Goal: Use online tool/utility: Utilize a website feature to perform a specific function

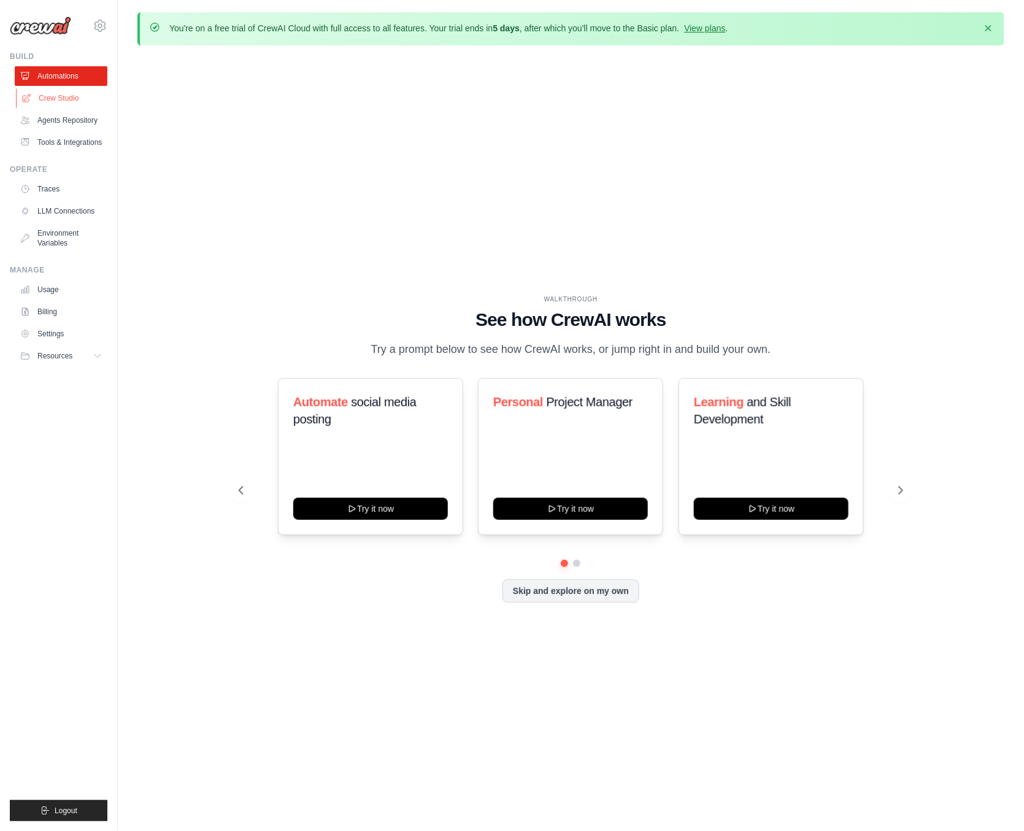
click at [62, 98] on link "Crew Studio" at bounding box center [62, 98] width 93 height 20
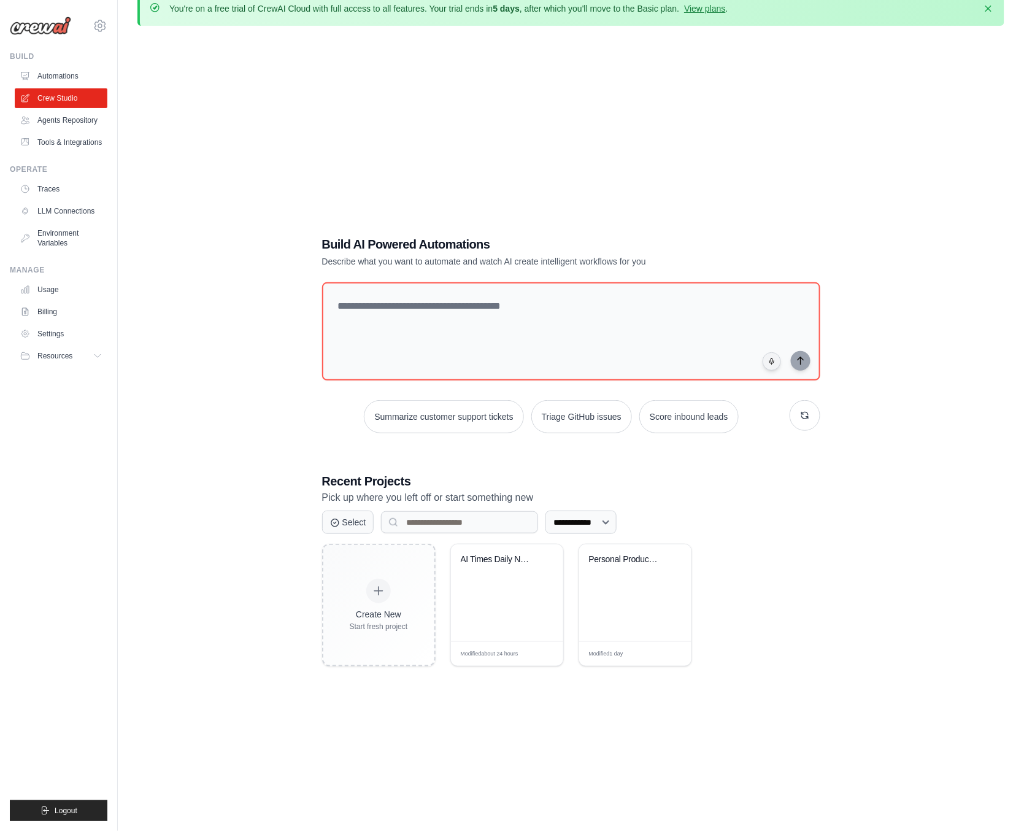
scroll to position [22, 0]
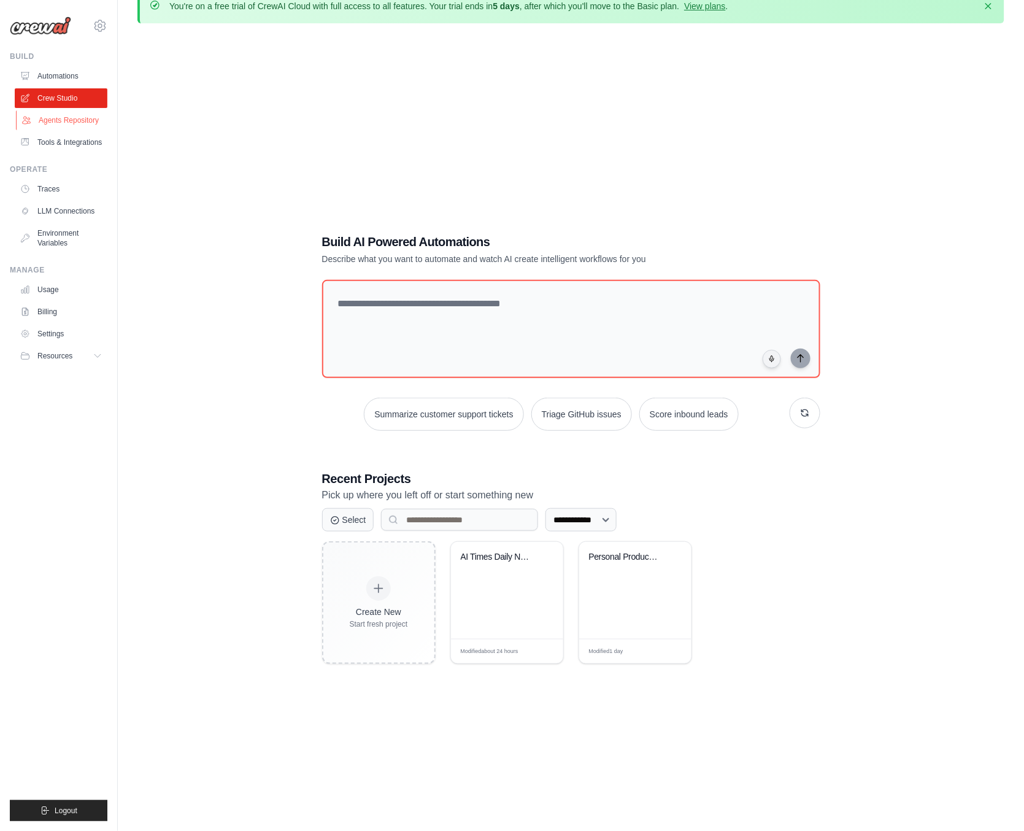
click at [52, 121] on link "Agents Repository" at bounding box center [62, 120] width 93 height 20
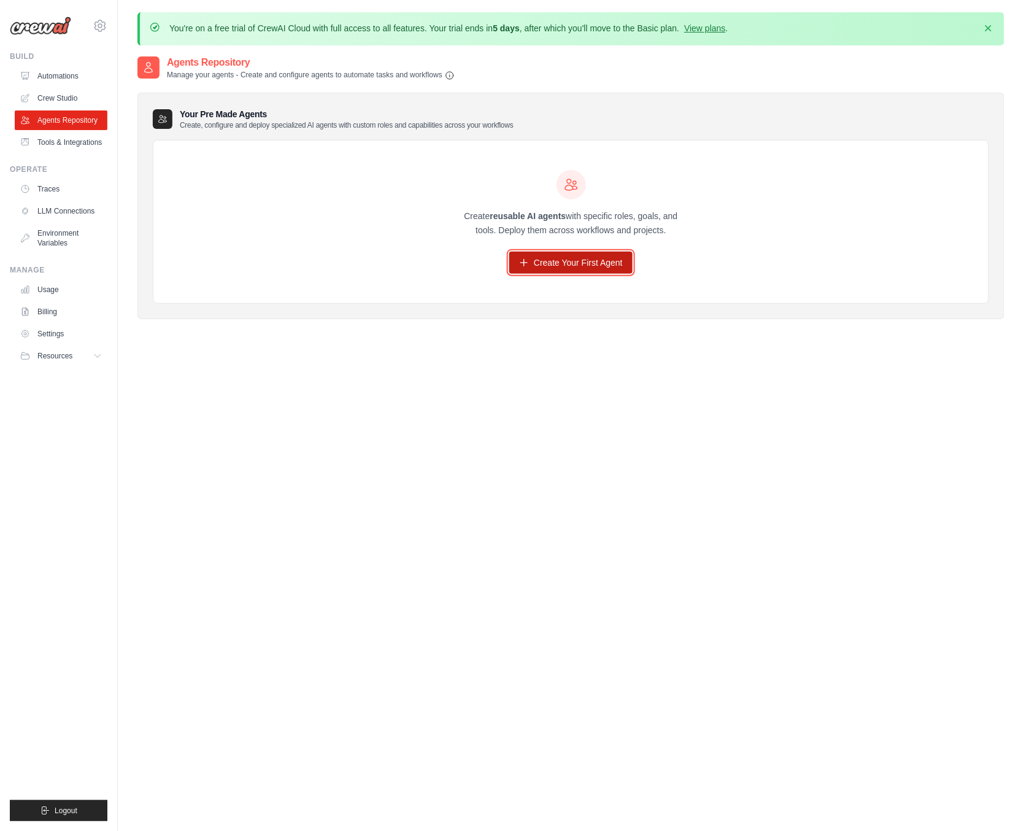
click at [595, 265] on link "Create Your First Agent" at bounding box center [570, 263] width 123 height 22
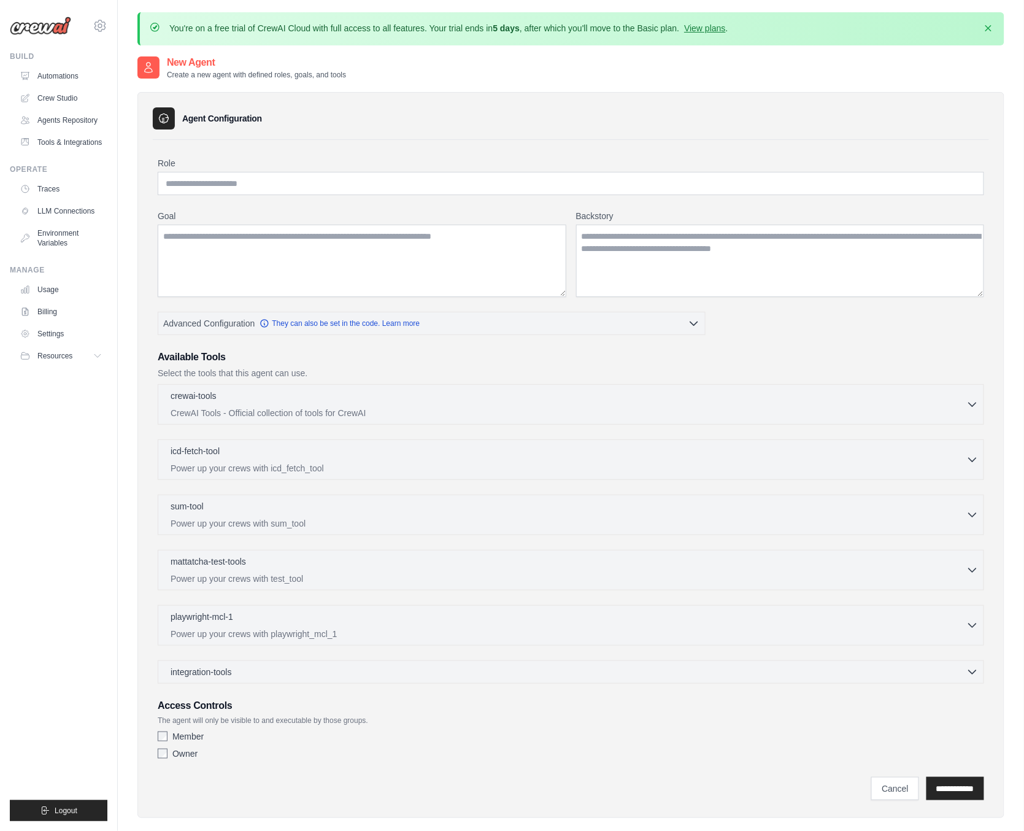
click at [271, 195] on div "Role Goal Backstory Advanced Configuration They can also be set in the code. Le…" at bounding box center [571, 461] width 827 height 608
click at [262, 187] on input "Role" at bounding box center [571, 183] width 827 height 23
type input "*"
type input "**********"
type textarea "**********"
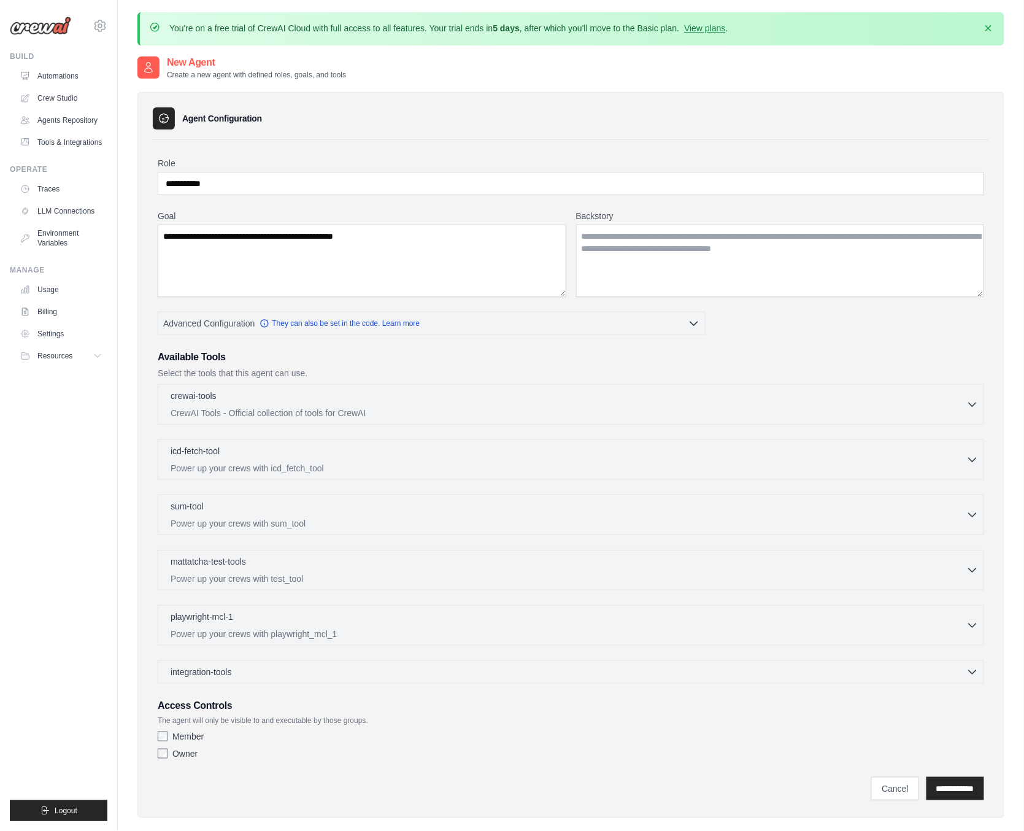
drag, startPoint x: 224, startPoint y: 416, endPoint x: 312, endPoint y: 423, distance: 88.7
click at [312, 423] on div "crewai-tools 0 selected CrewAI Tools - Official collection of tools for CrewAI …" at bounding box center [571, 404] width 827 height 41
click at [970, 403] on icon "button" at bounding box center [972, 405] width 7 height 4
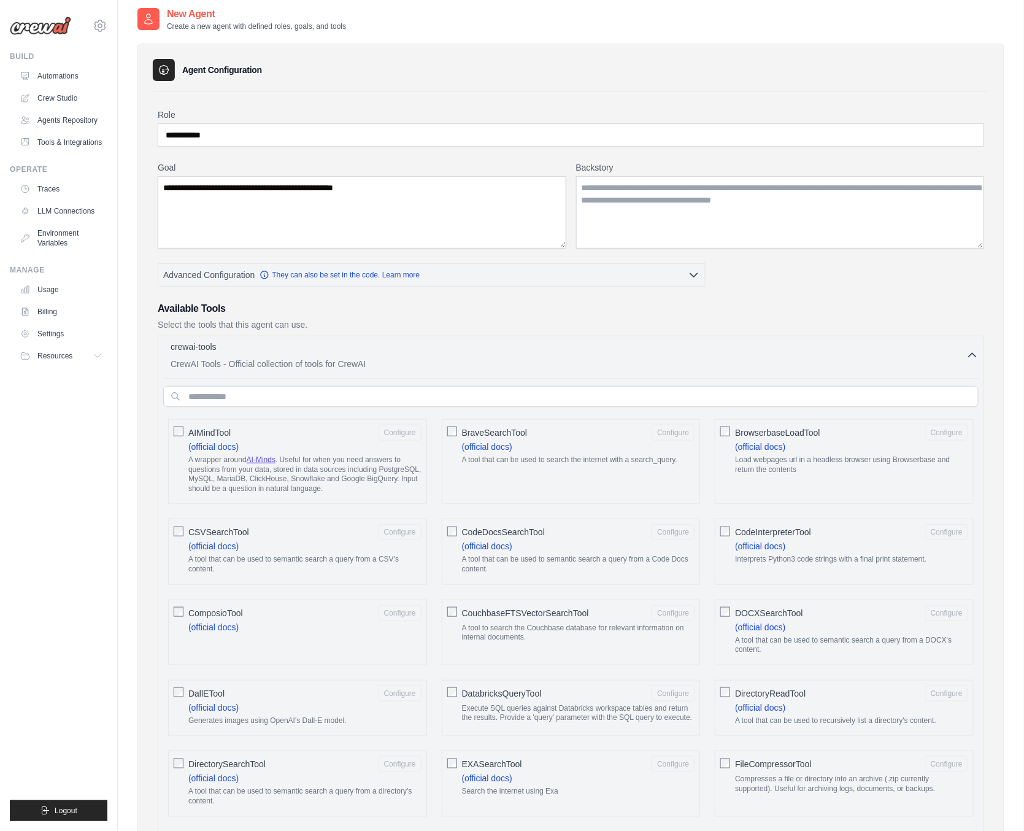
scroll to position [49, 0]
click at [970, 357] on icon "button" at bounding box center [973, 355] width 12 height 12
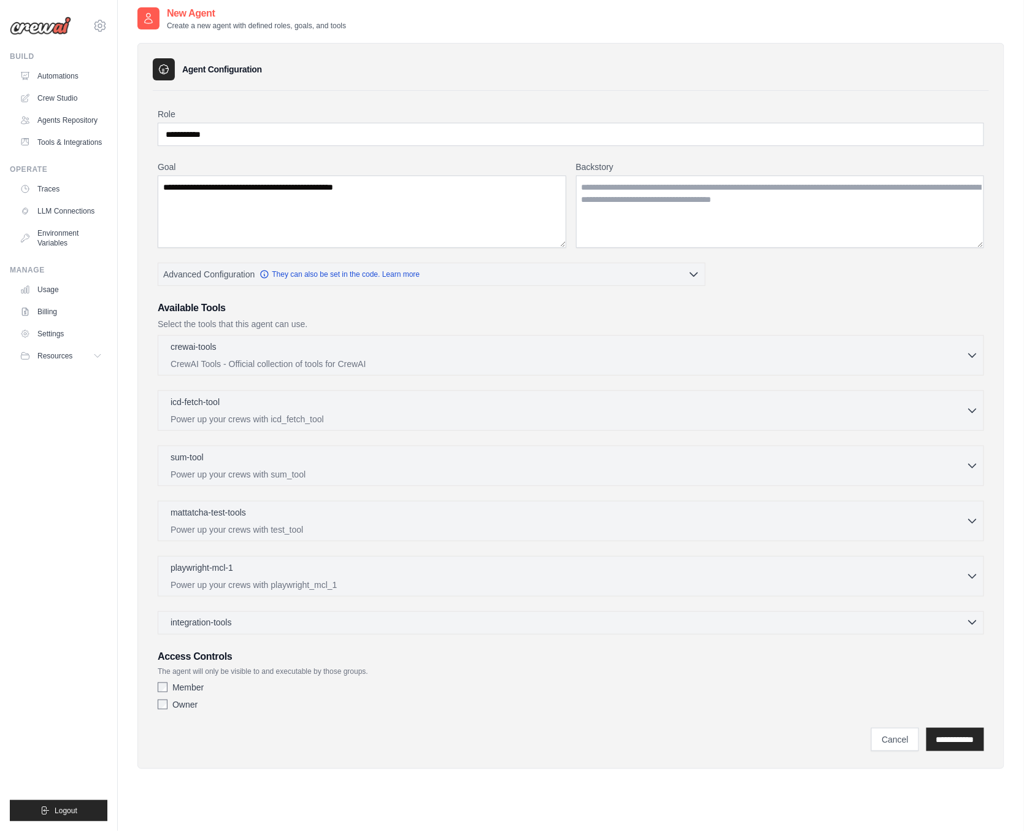
click at [954, 619] on div "integration-tools 0 selected" at bounding box center [575, 622] width 808 height 12
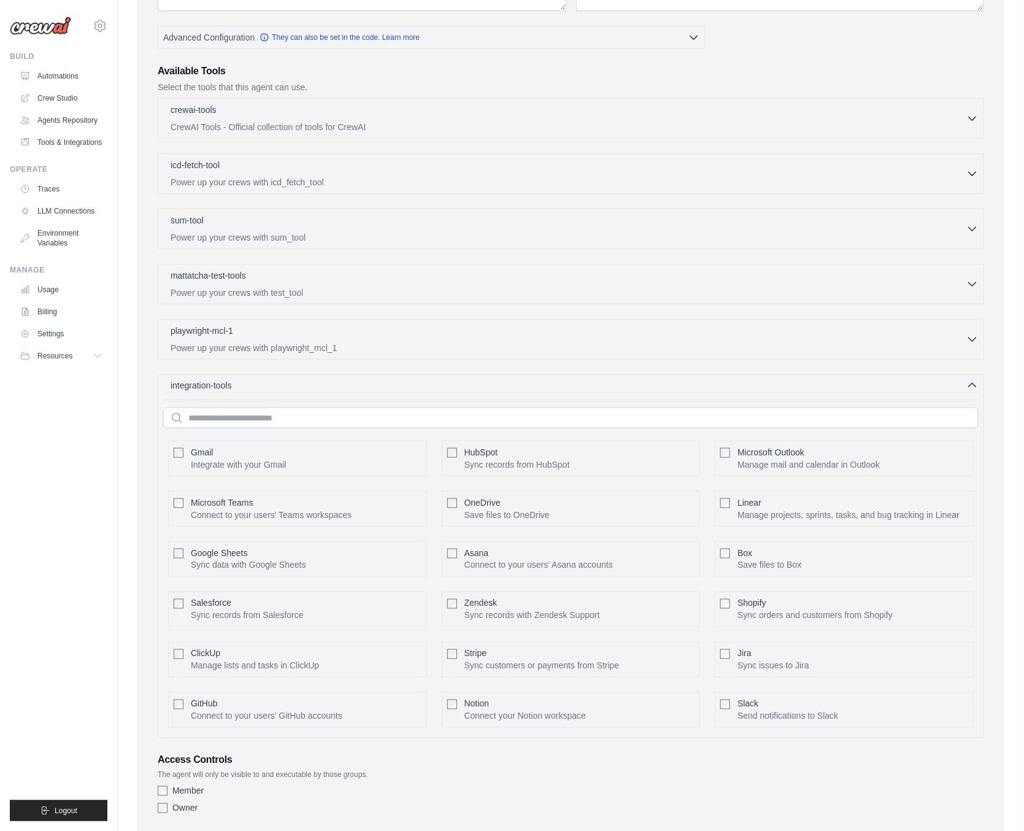
scroll to position [133, 0]
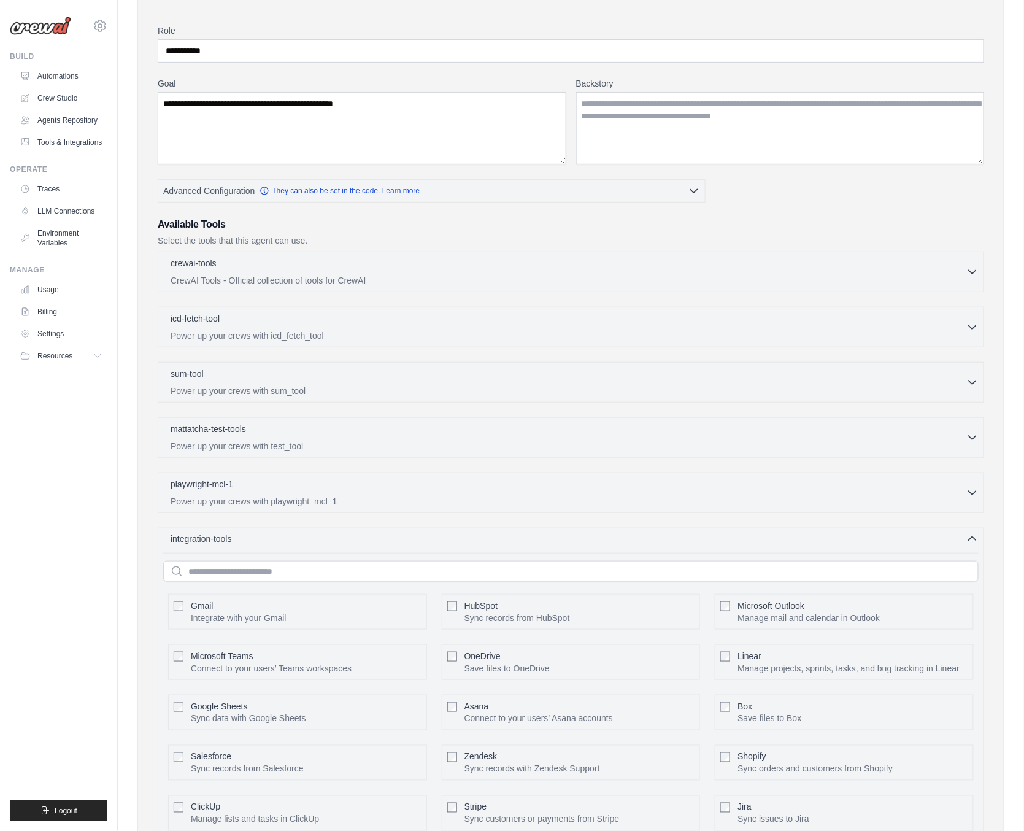
click at [970, 538] on icon "button" at bounding box center [973, 539] width 12 height 12
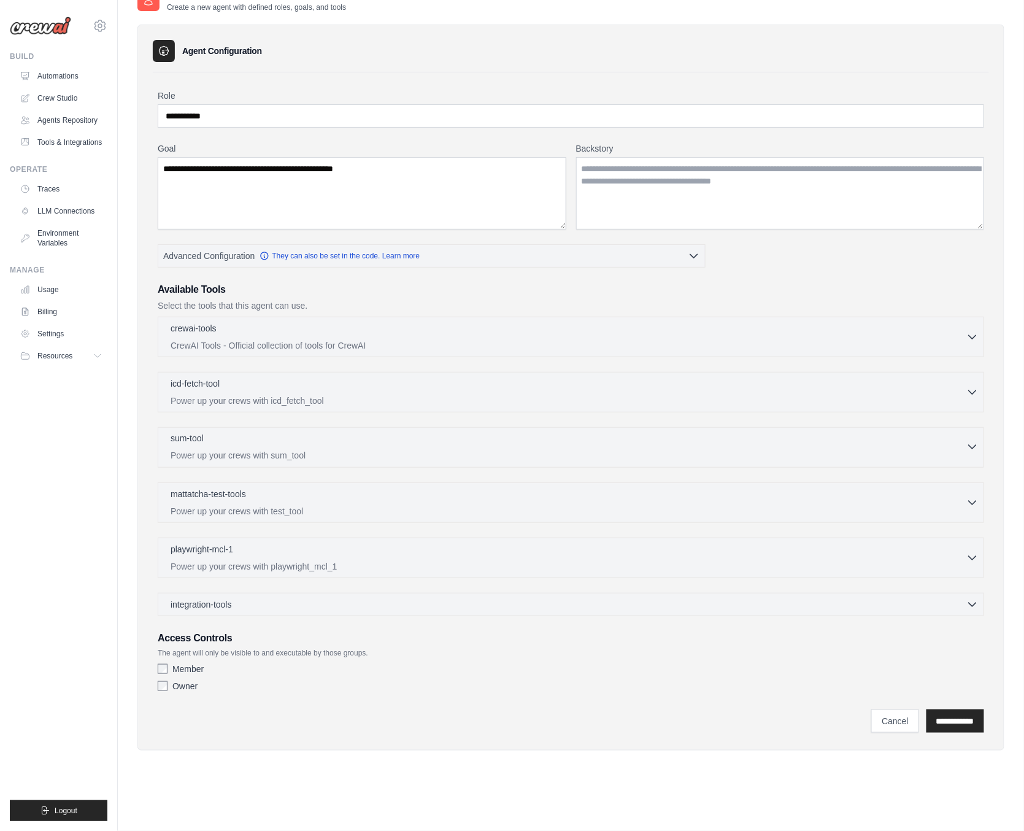
click at [967, 446] on icon "button" at bounding box center [973, 447] width 12 height 12
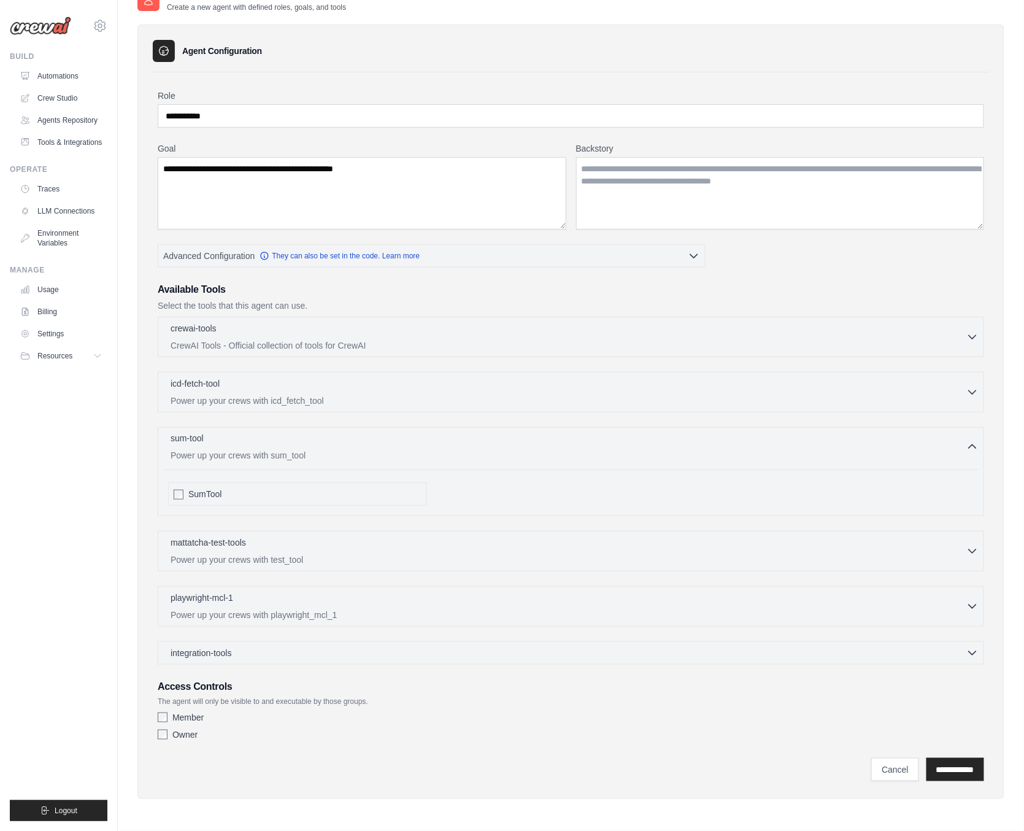
click at [967, 446] on icon "button" at bounding box center [973, 447] width 12 height 12
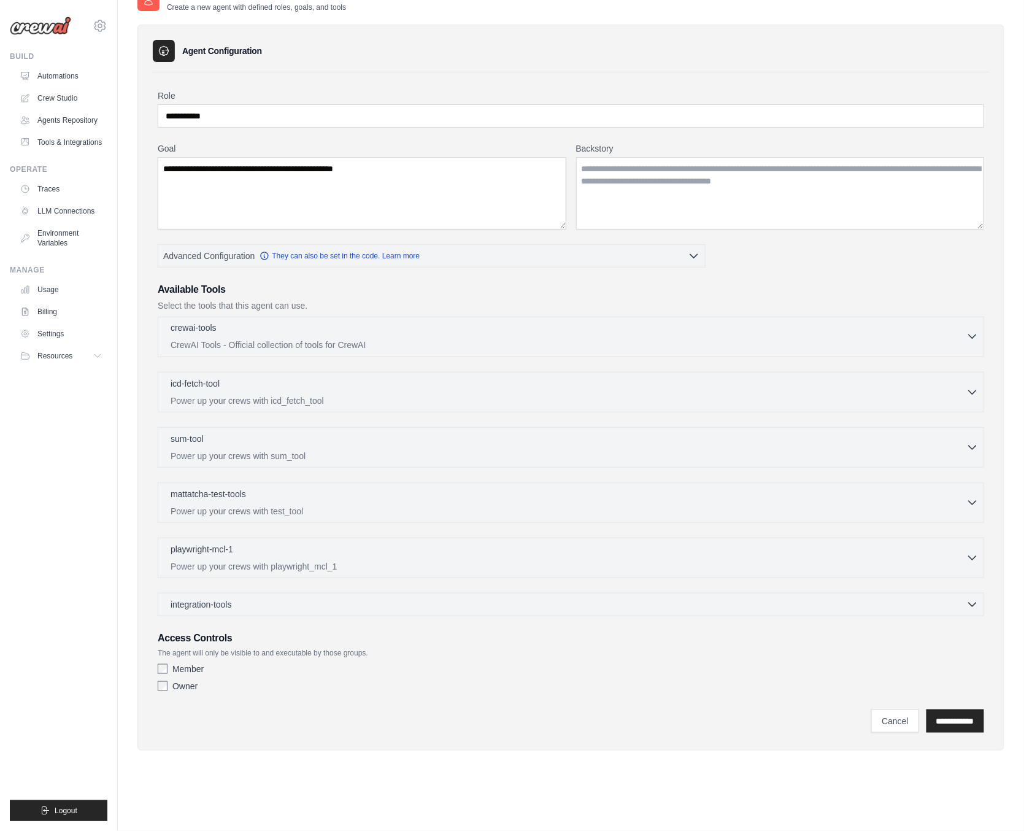
click at [973, 345] on button "crewai-tools 0 selected CrewAI Tools - Official collection of tools for CrewAI" at bounding box center [571, 336] width 816 height 29
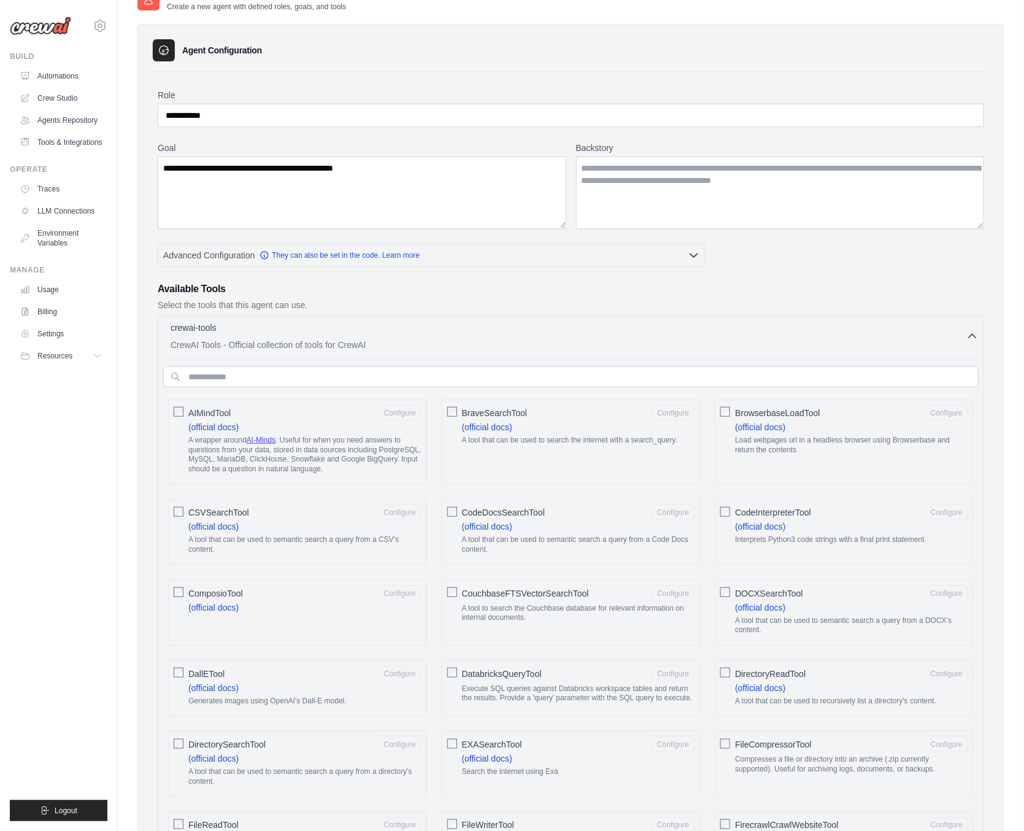
scroll to position [0, 0]
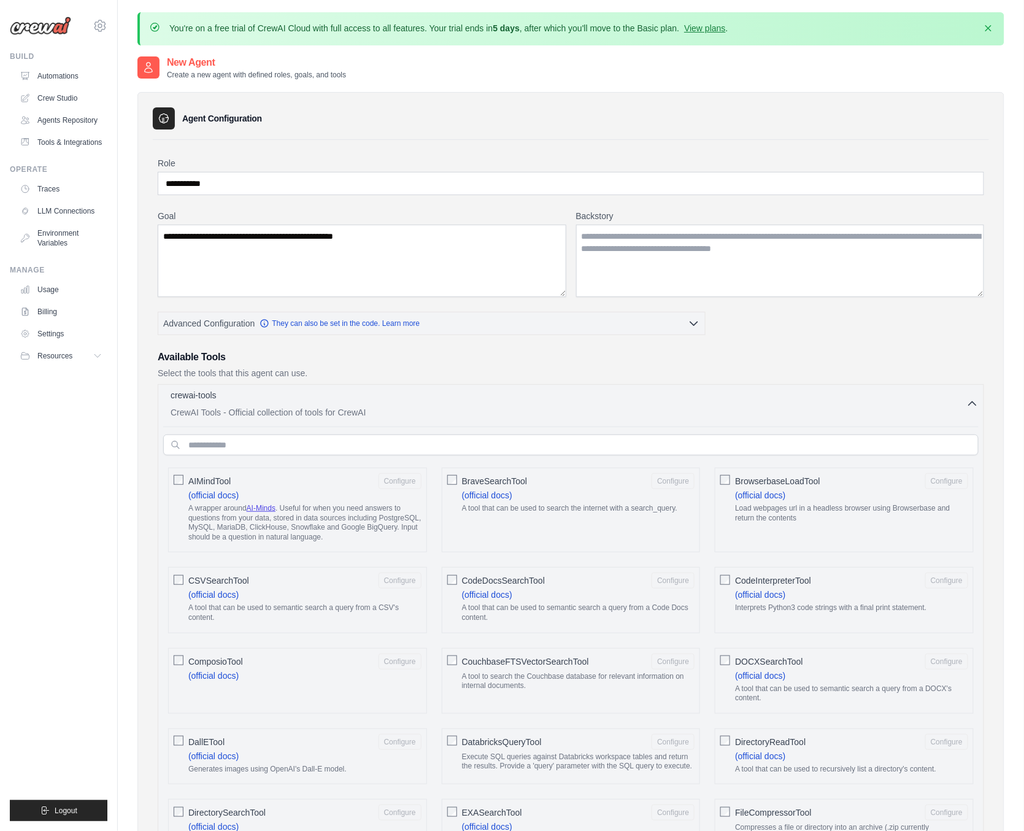
click at [975, 389] on button "crewai-tools 0 selected CrewAI Tools - Official collection of tools for CrewAI" at bounding box center [571, 403] width 816 height 29
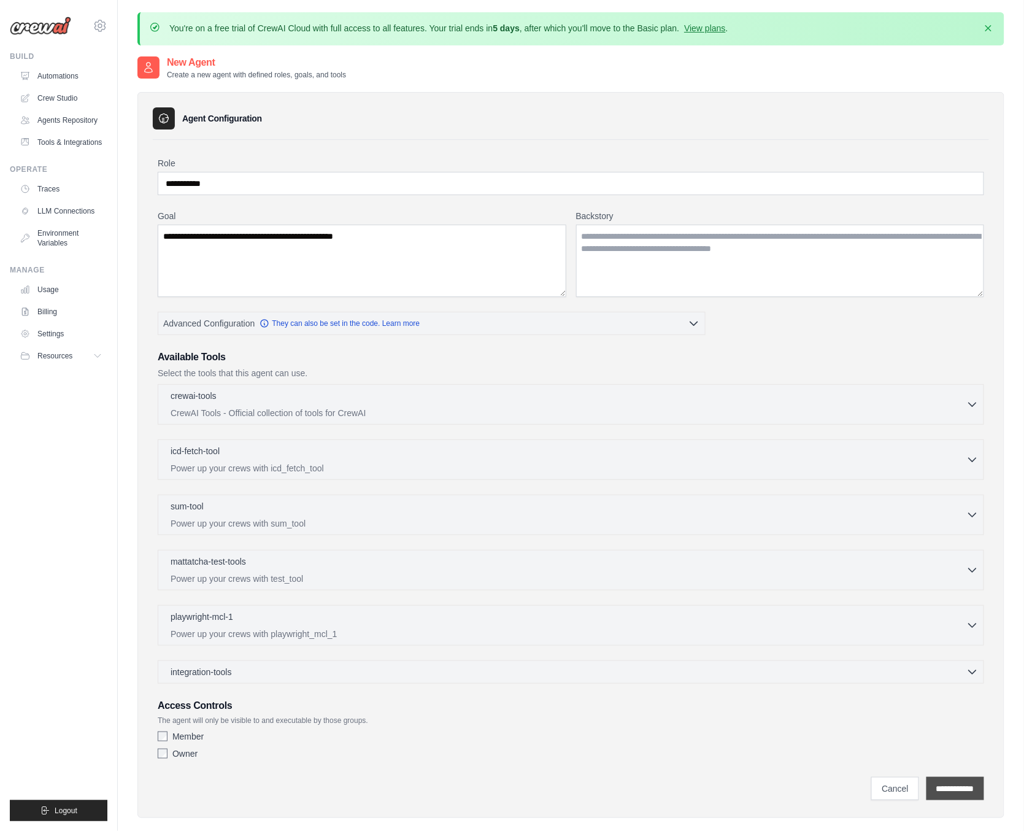
click at [953, 788] on input "**********" at bounding box center [956, 788] width 58 height 23
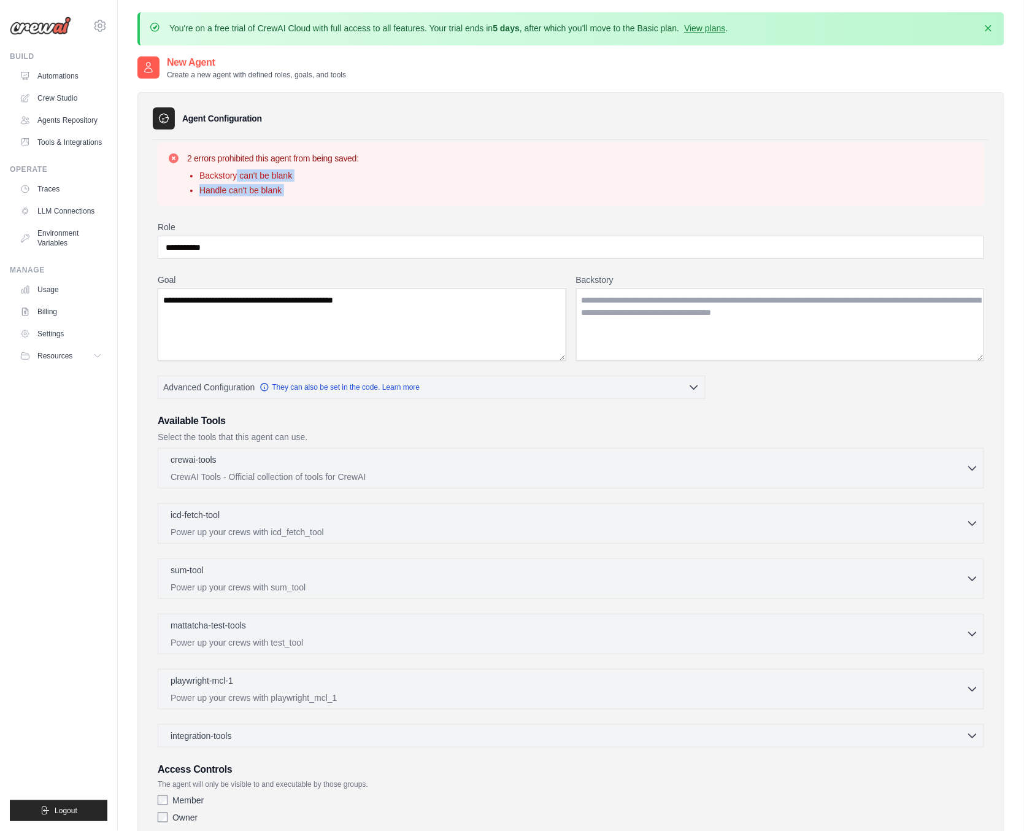
drag, startPoint x: 235, startPoint y: 174, endPoint x: 383, endPoint y: 219, distance: 154.6
click at [383, 219] on div "**********" at bounding box center [571, 503] width 837 height 727
click at [655, 295] on textarea "Backstory" at bounding box center [780, 324] width 409 height 72
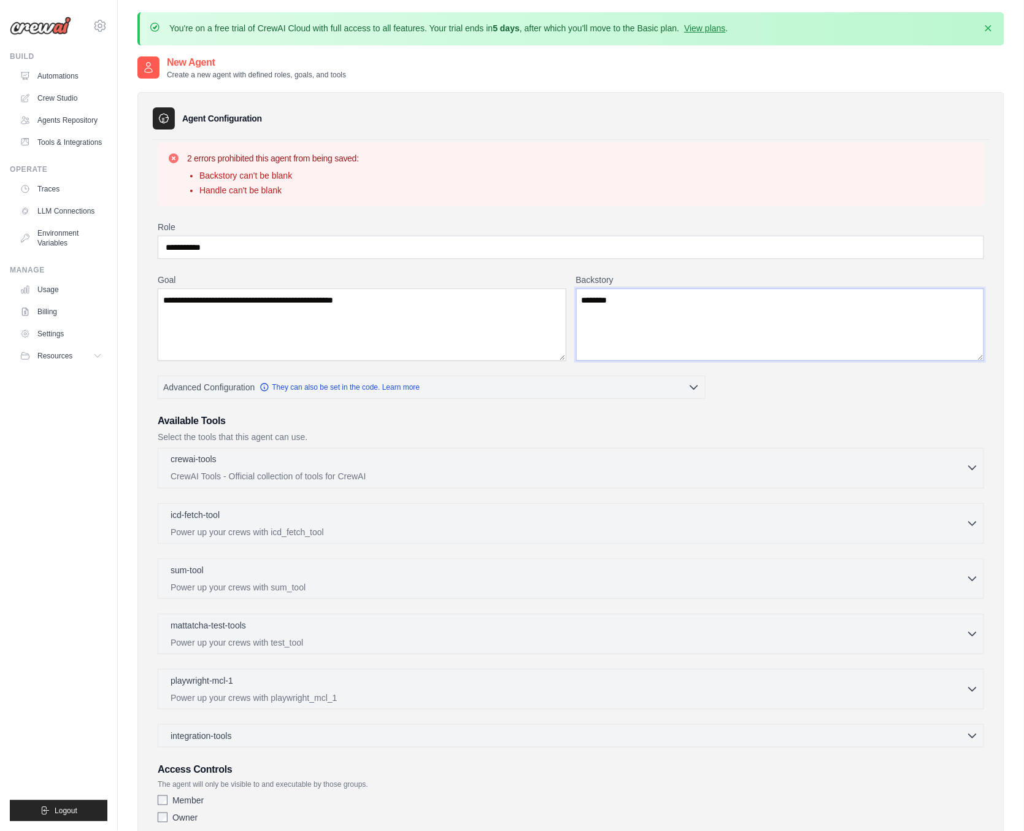
scroll to position [80, 0]
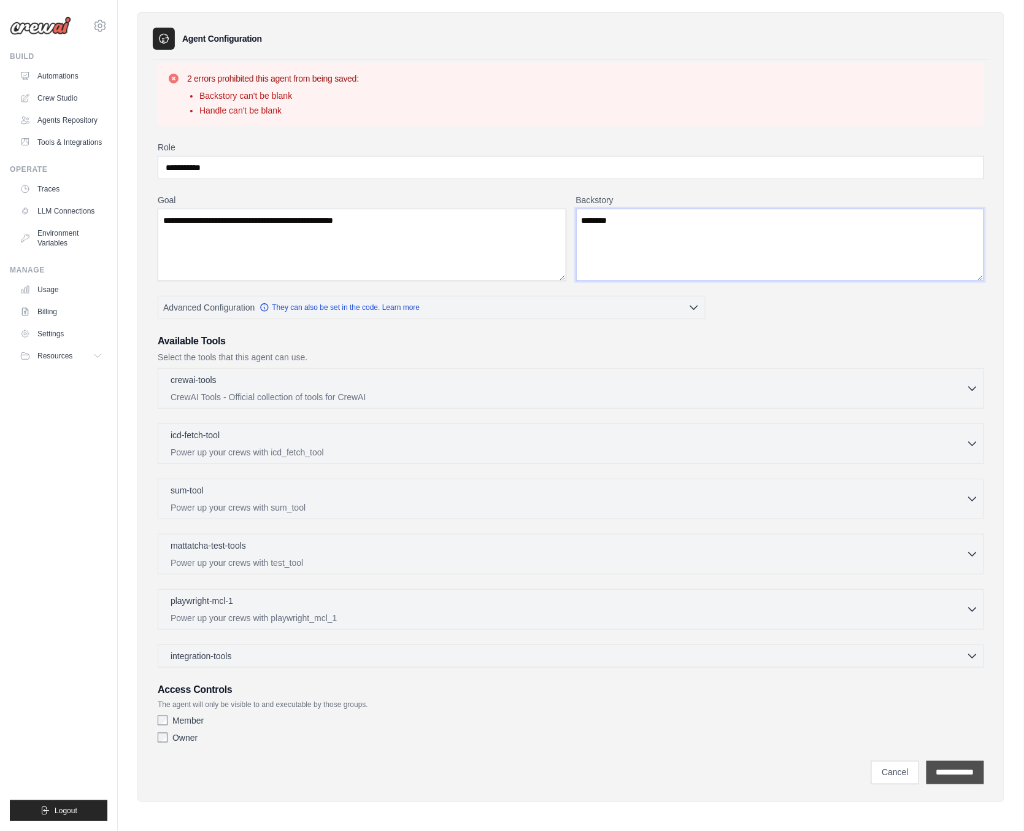
type textarea "********"
click at [954, 764] on input "**********" at bounding box center [956, 772] width 58 height 23
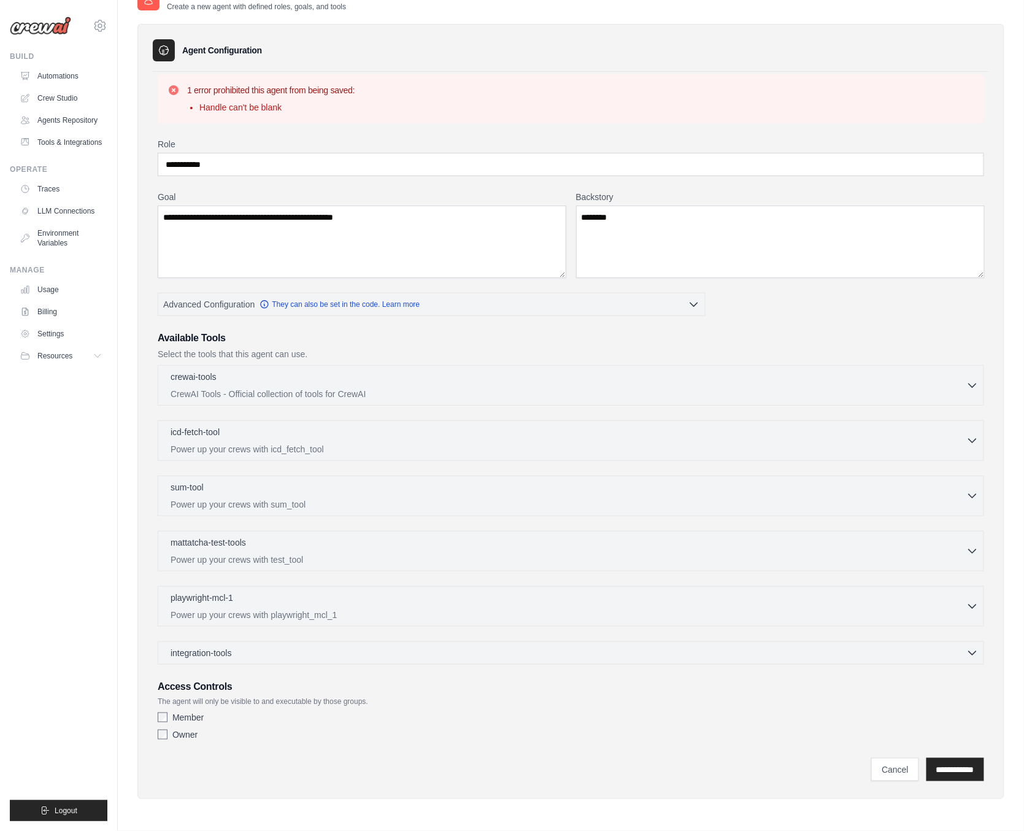
scroll to position [0, 0]
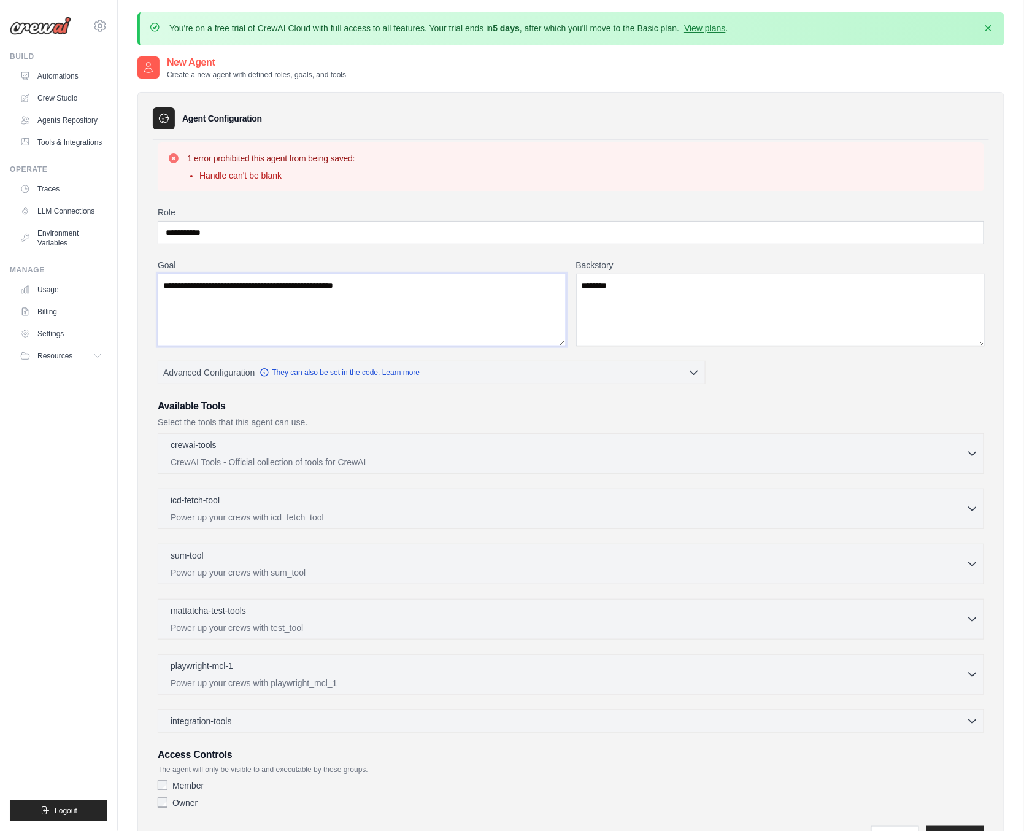
click at [374, 305] on textarea "**********" at bounding box center [362, 310] width 409 height 72
click at [53, 80] on link "Automations" at bounding box center [62, 76] width 93 height 20
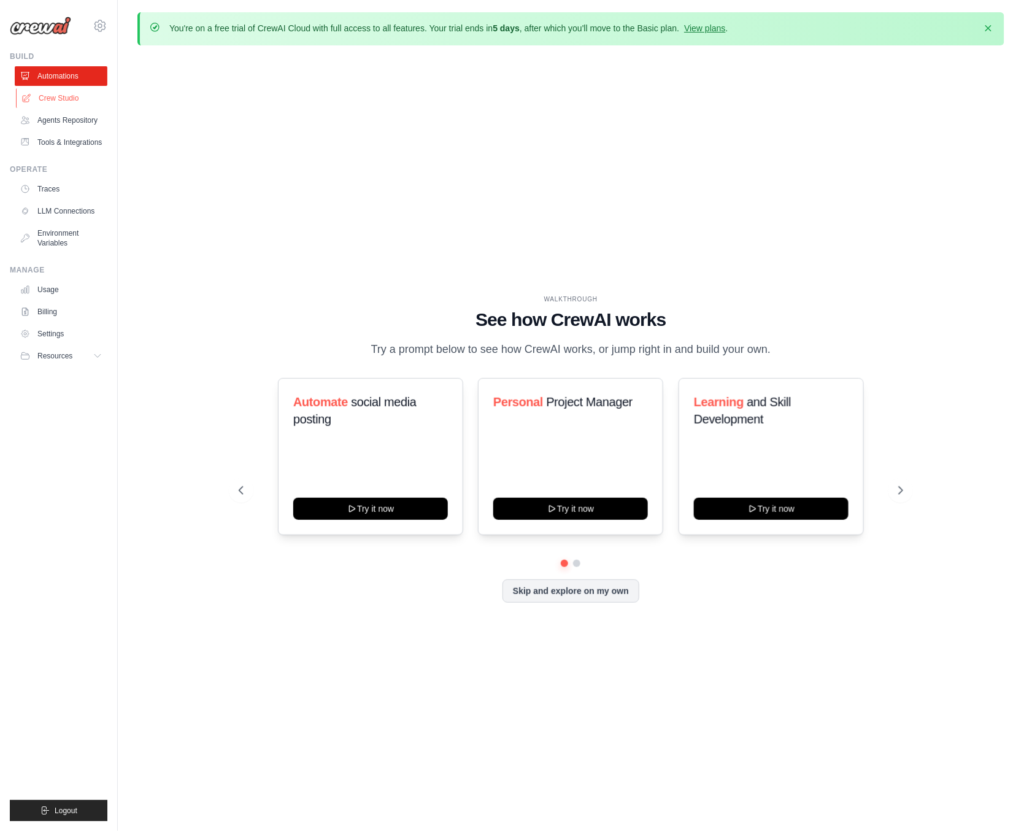
click at [58, 95] on link "Crew Studio" at bounding box center [62, 98] width 93 height 20
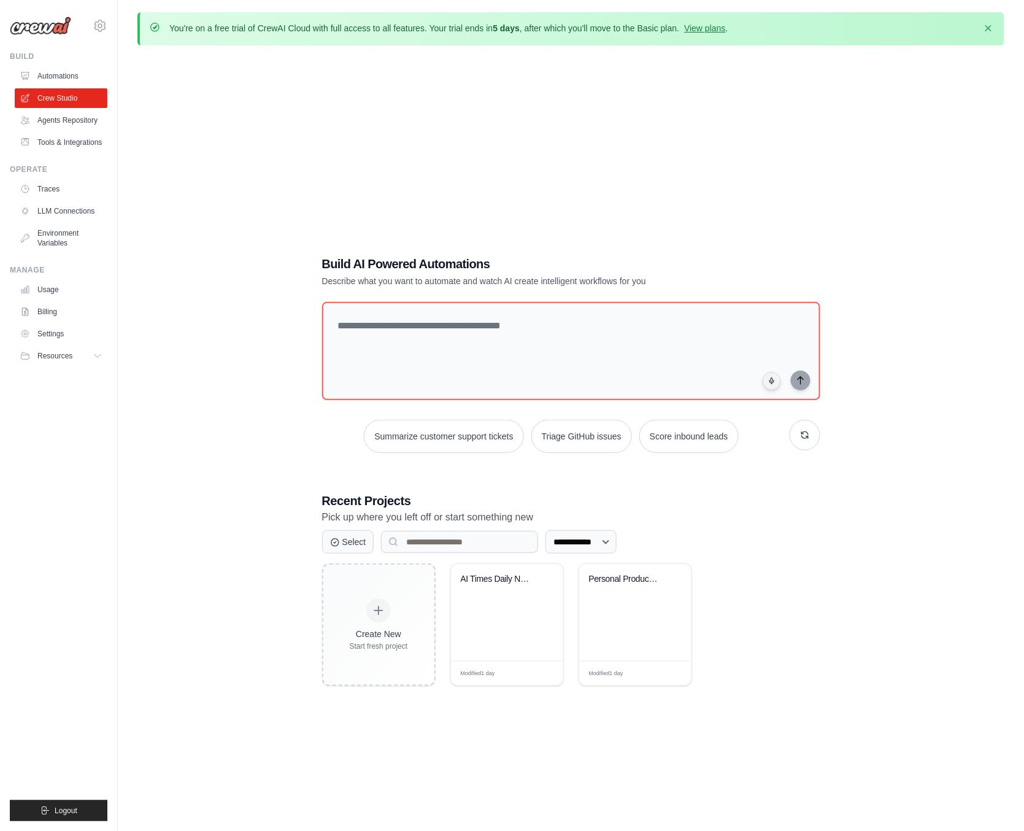
click at [63, 118] on link "Agents Repository" at bounding box center [61, 120] width 93 height 20
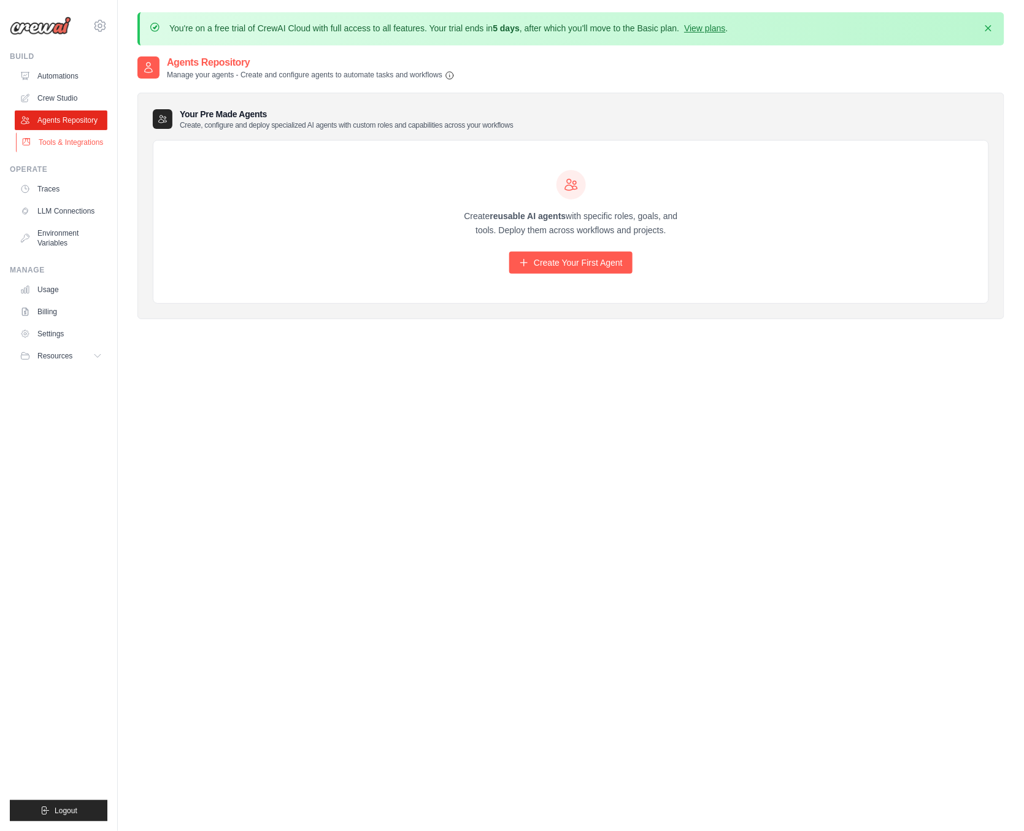
click at [66, 139] on link "Tools & Integrations" at bounding box center [62, 143] width 93 height 20
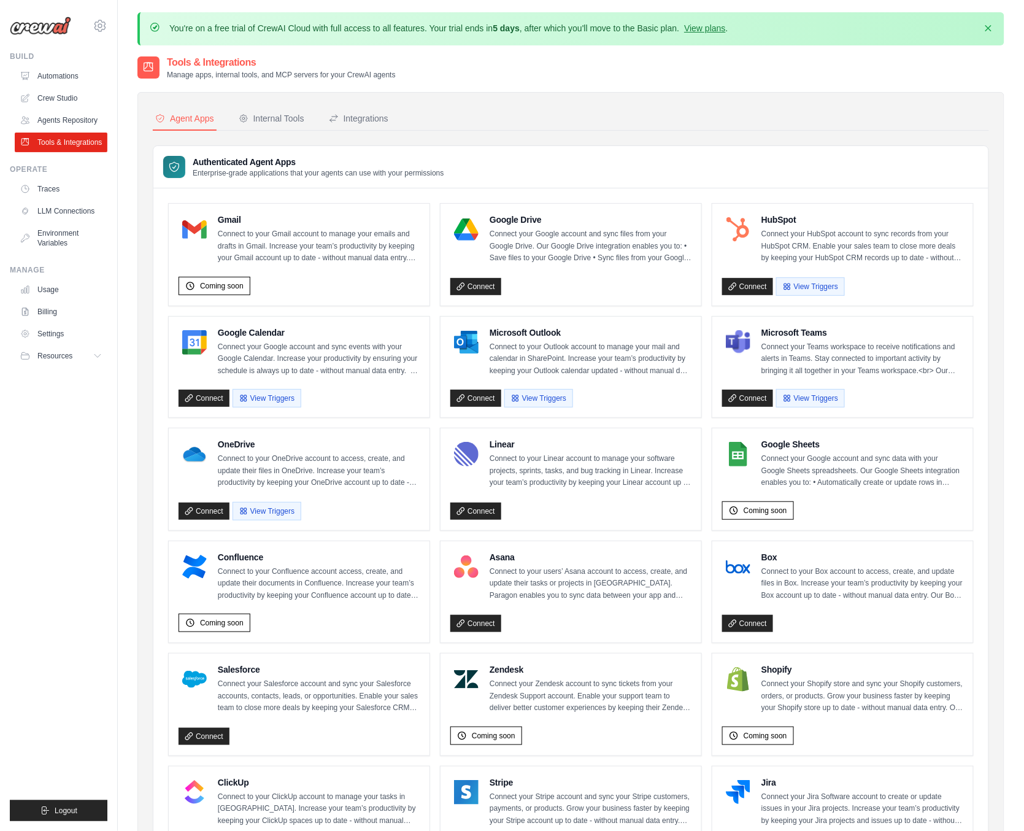
scroll to position [5, 0]
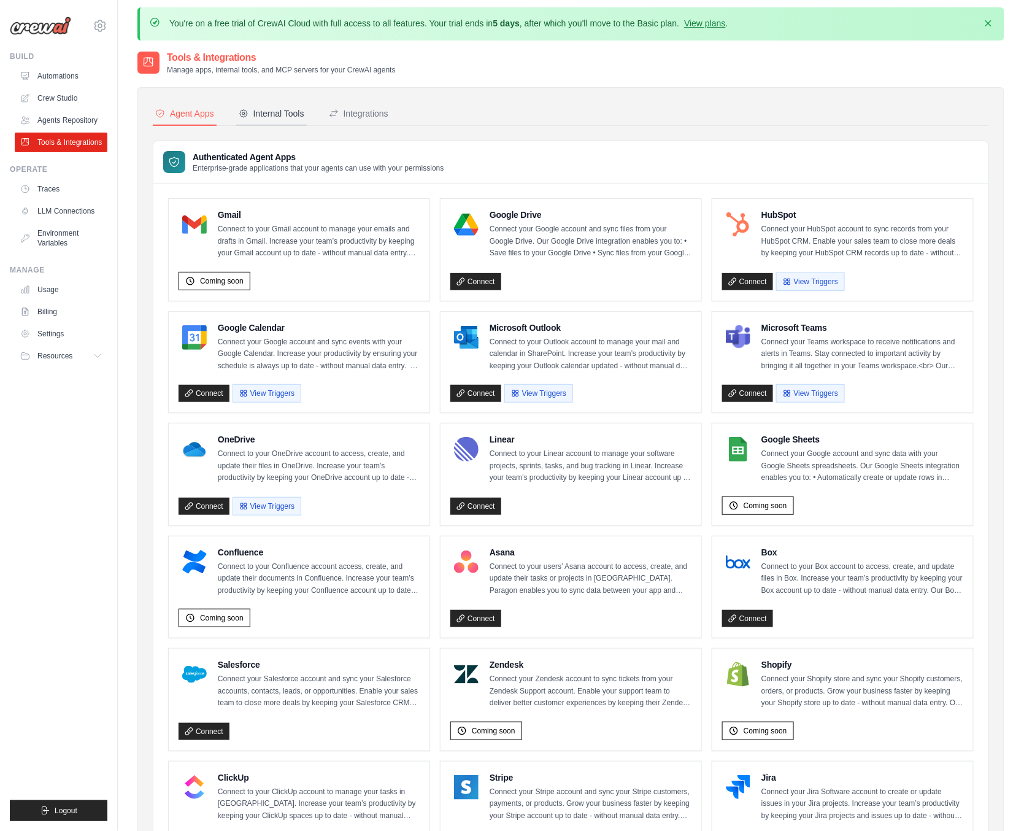
click at [257, 117] on div "Internal Tools" at bounding box center [272, 113] width 66 height 12
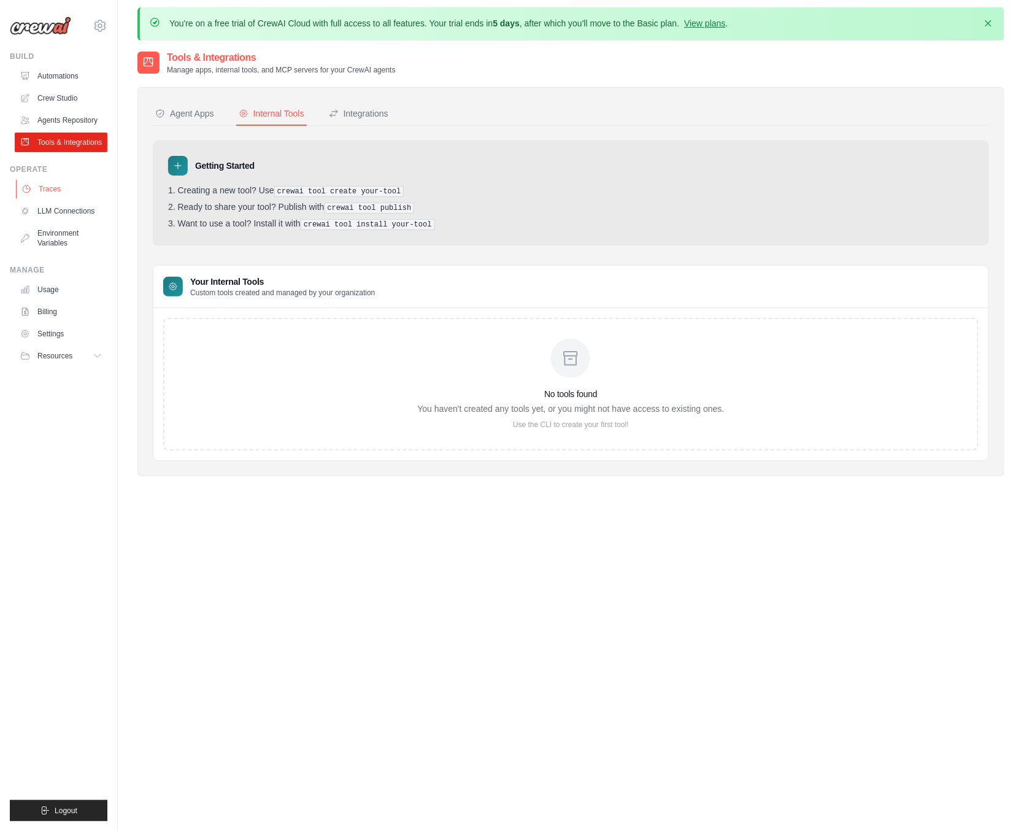
click at [48, 188] on link "Traces" at bounding box center [62, 189] width 93 height 20
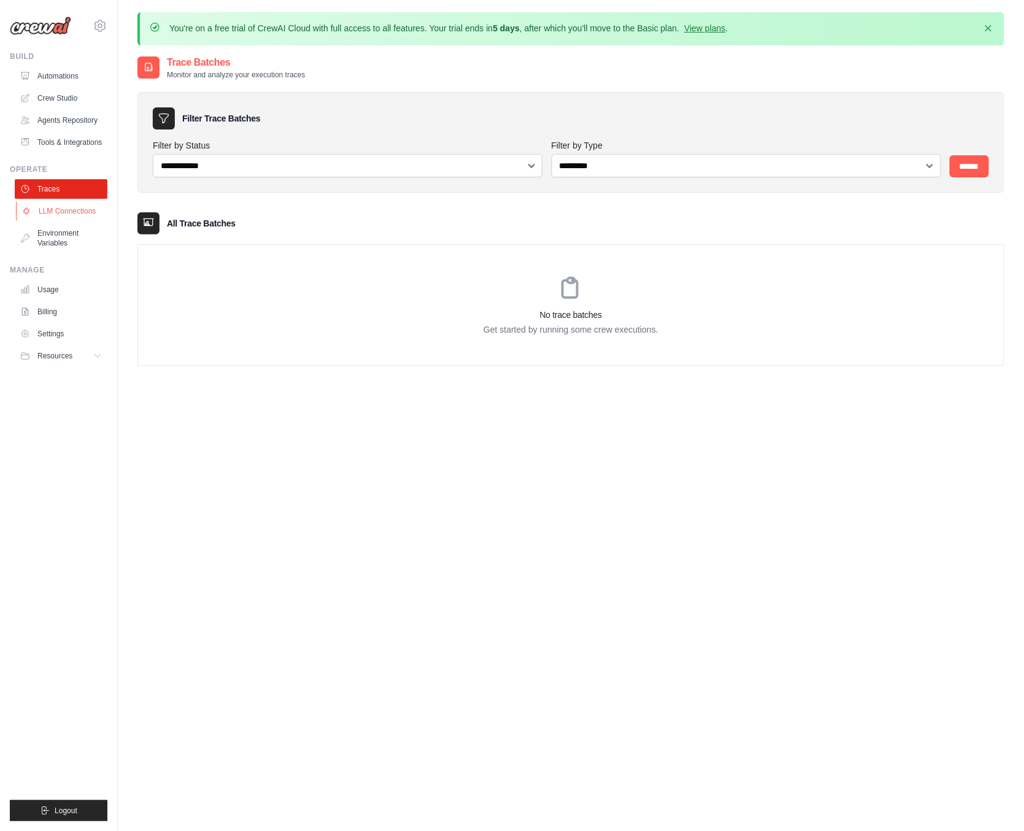
click at [76, 214] on link "LLM Connections" at bounding box center [62, 211] width 93 height 20
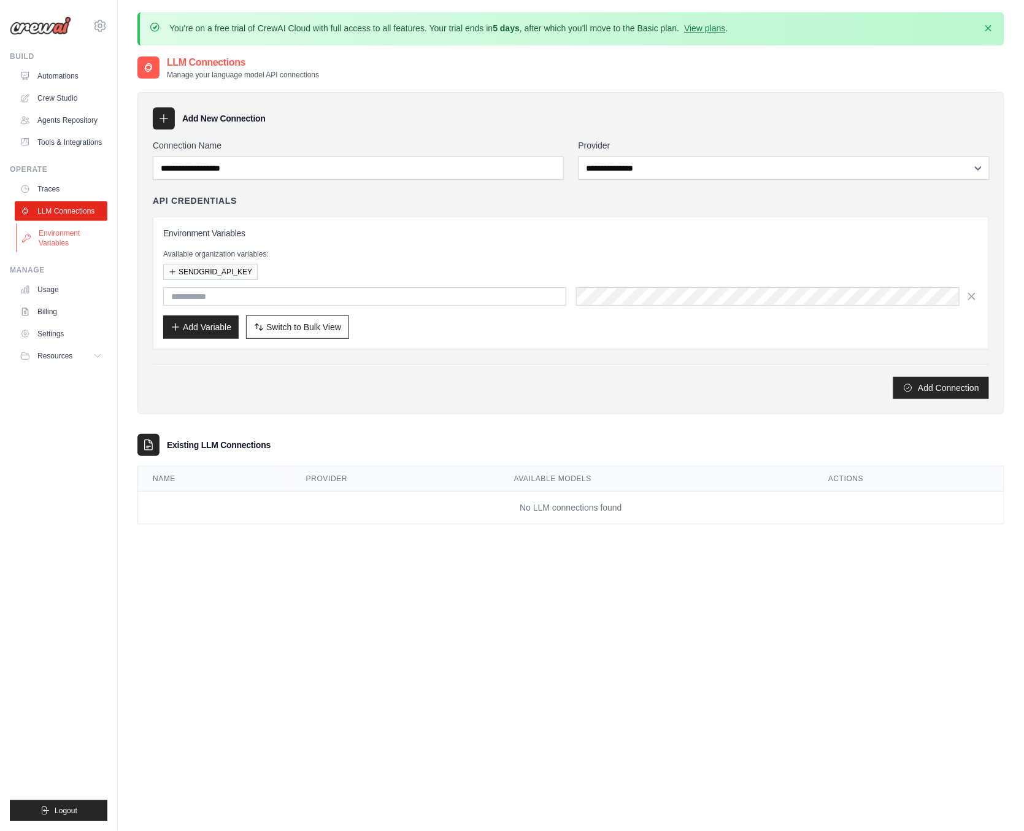
click at [62, 238] on link "Environment Variables" at bounding box center [62, 237] width 93 height 29
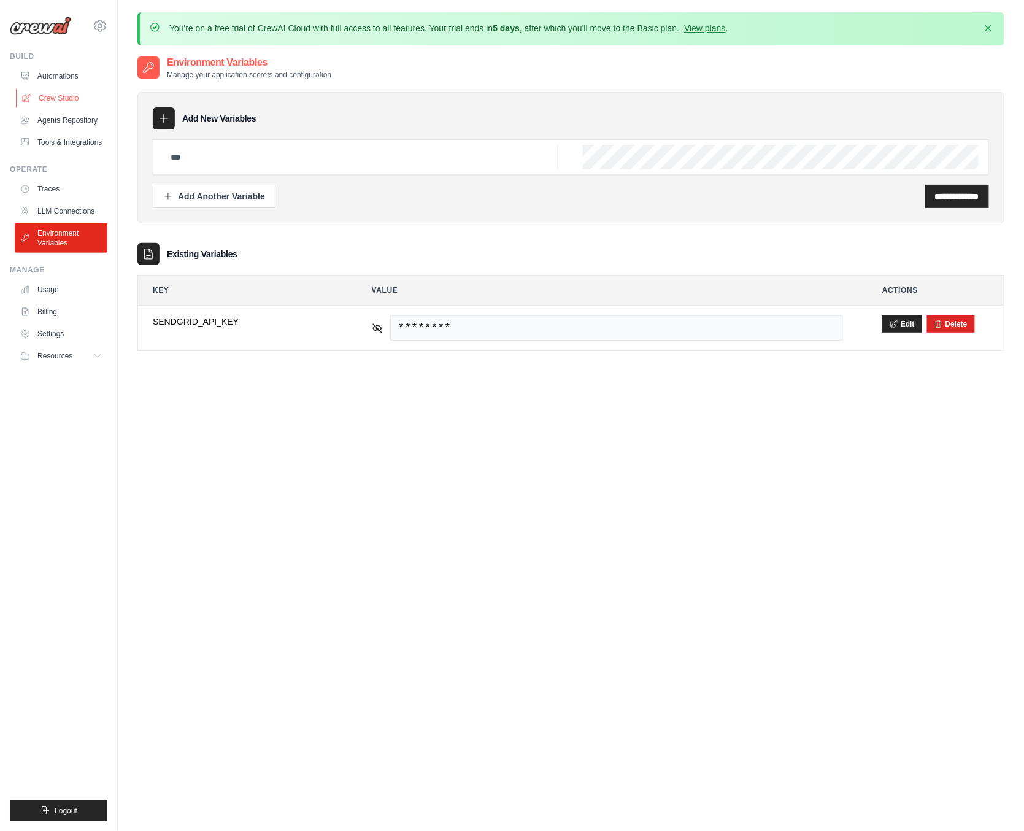
click at [68, 93] on link "Crew Studio" at bounding box center [62, 98] width 93 height 20
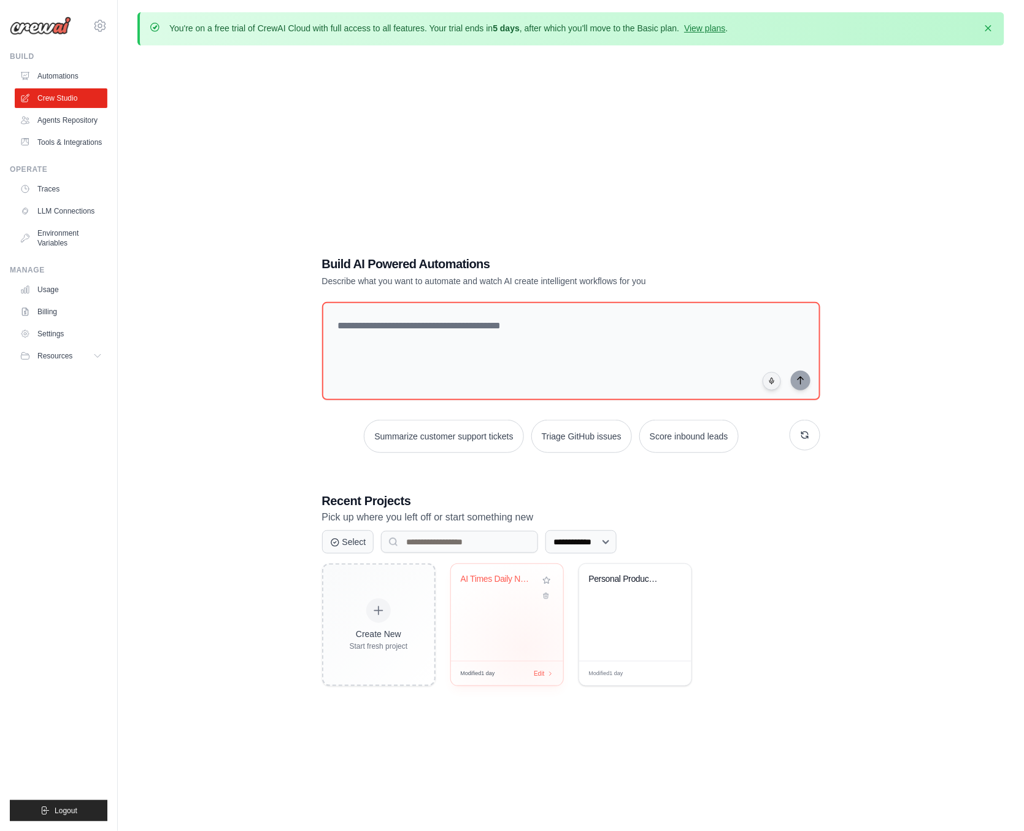
click at [525, 649] on div "AI Times Daily News Crawler" at bounding box center [507, 612] width 112 height 97
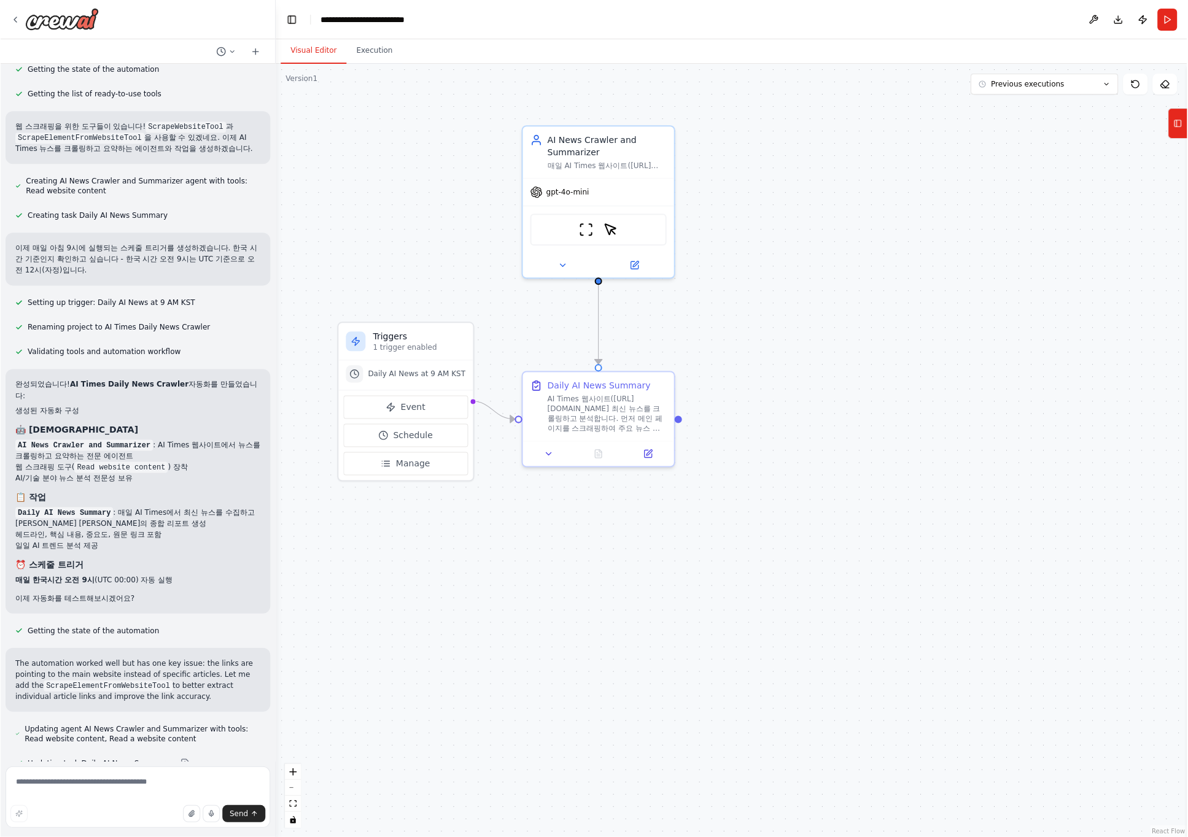
scroll to position [152, 0]
click at [168, 665] on div "The automation worked well but has one key issue: the links are pointing to the…" at bounding box center [137, 681] width 265 height 64
click at [128, 649] on div "The automation worked well but has one key issue: the links are pointing to the…" at bounding box center [137, 681] width 265 height 64
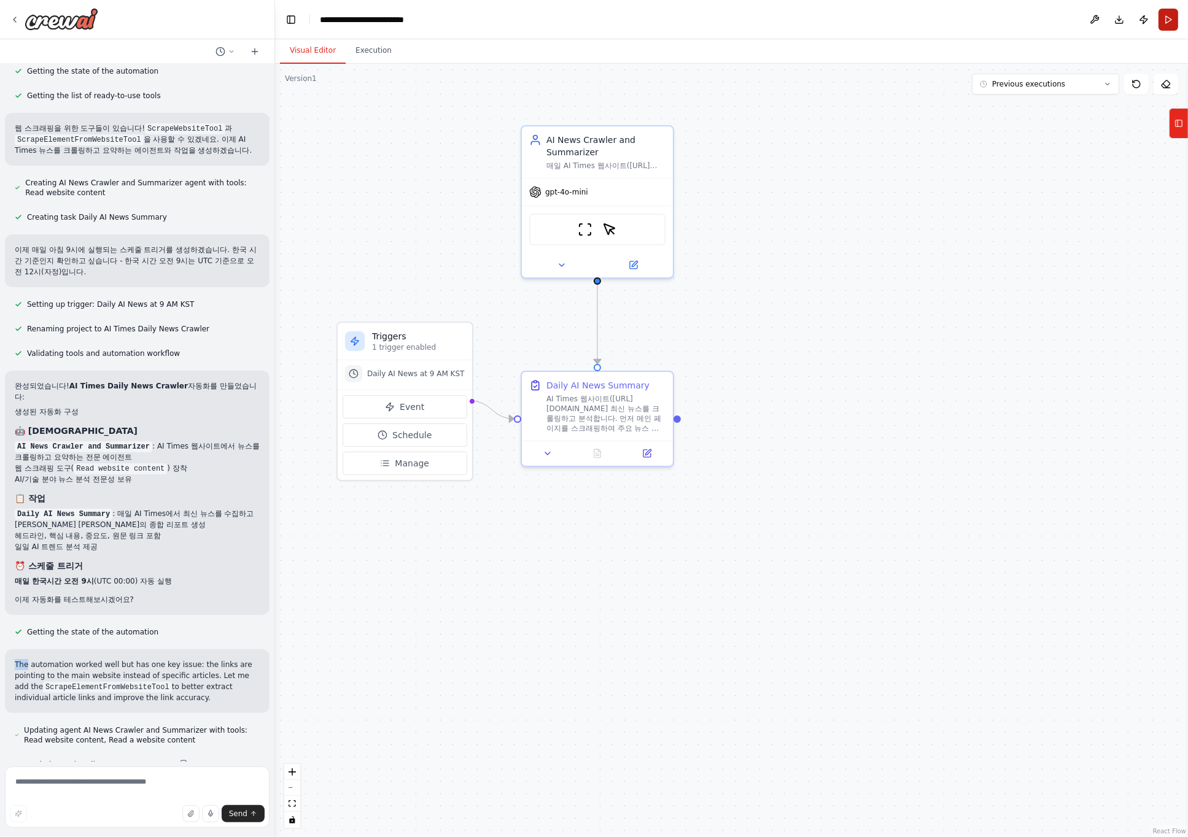
click at [1024, 19] on button "Run" at bounding box center [1168, 20] width 20 height 22
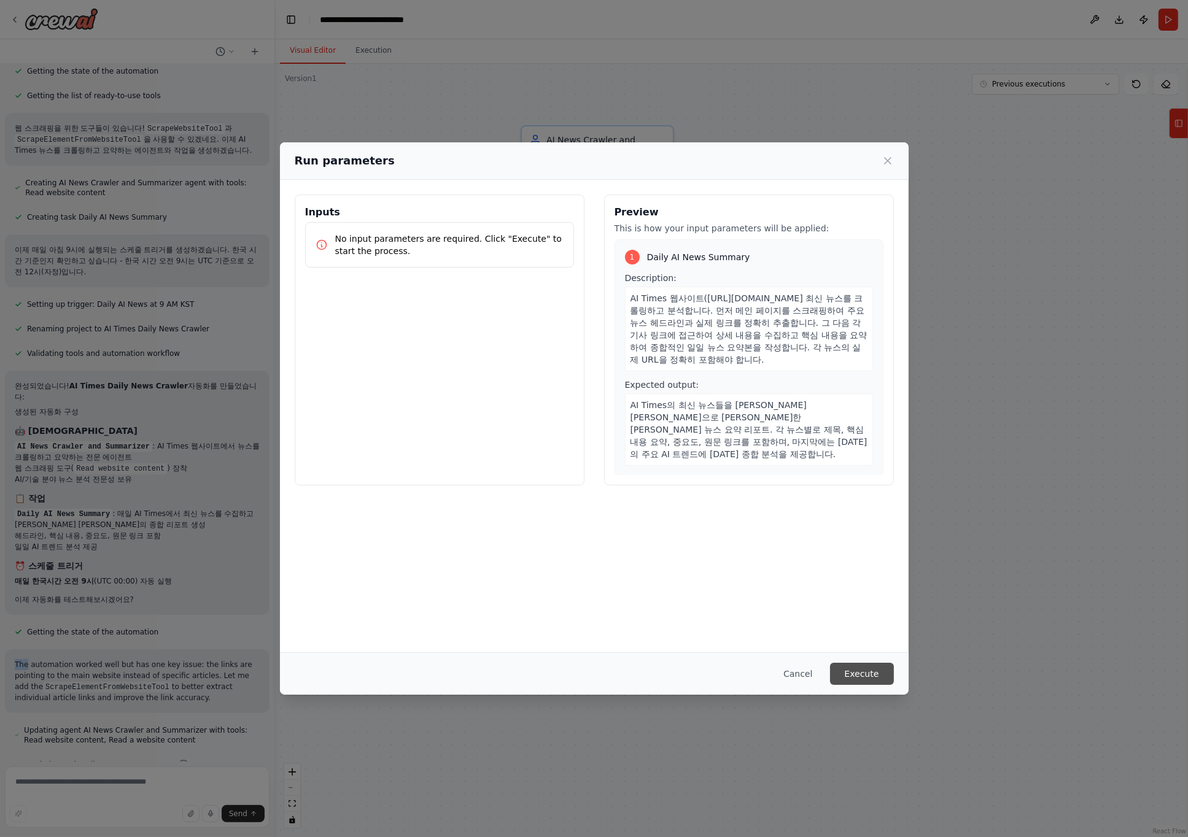
click at [891, 674] on button "Execute" at bounding box center [862, 674] width 64 height 22
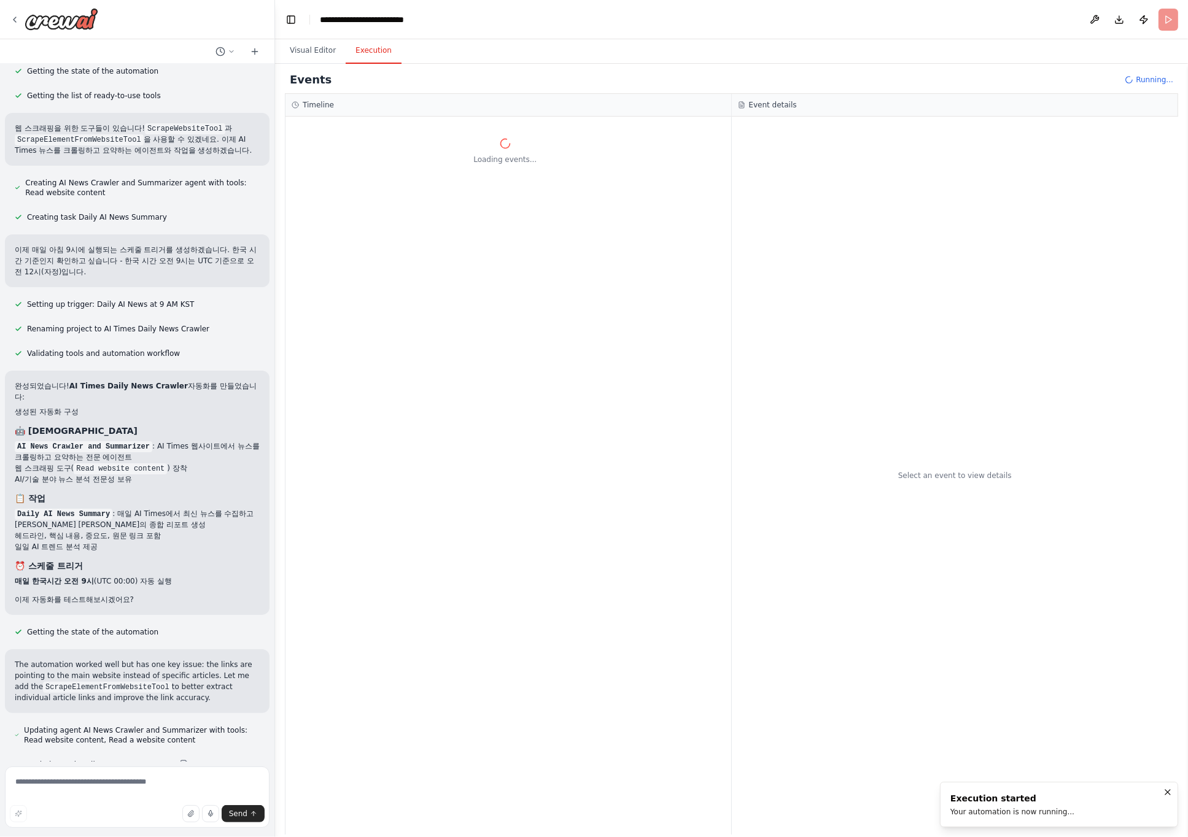
click at [219, 705] on div "매일 아침 9시 해당 사이트에서 뉴스를 크롤링해서 https://www.aitimes.com/ 주요 뉴스에 대한 정보를 요약 정리하는 에이전트…" at bounding box center [137, 413] width 274 height 698
click at [830, 160] on h2 "Execution Started" at bounding box center [812, 152] width 112 height 17
click at [744, 156] on circle at bounding box center [746, 153] width 8 height 8
click at [797, 125] on button "Raw Data" at bounding box center [797, 125] width 50 height 17
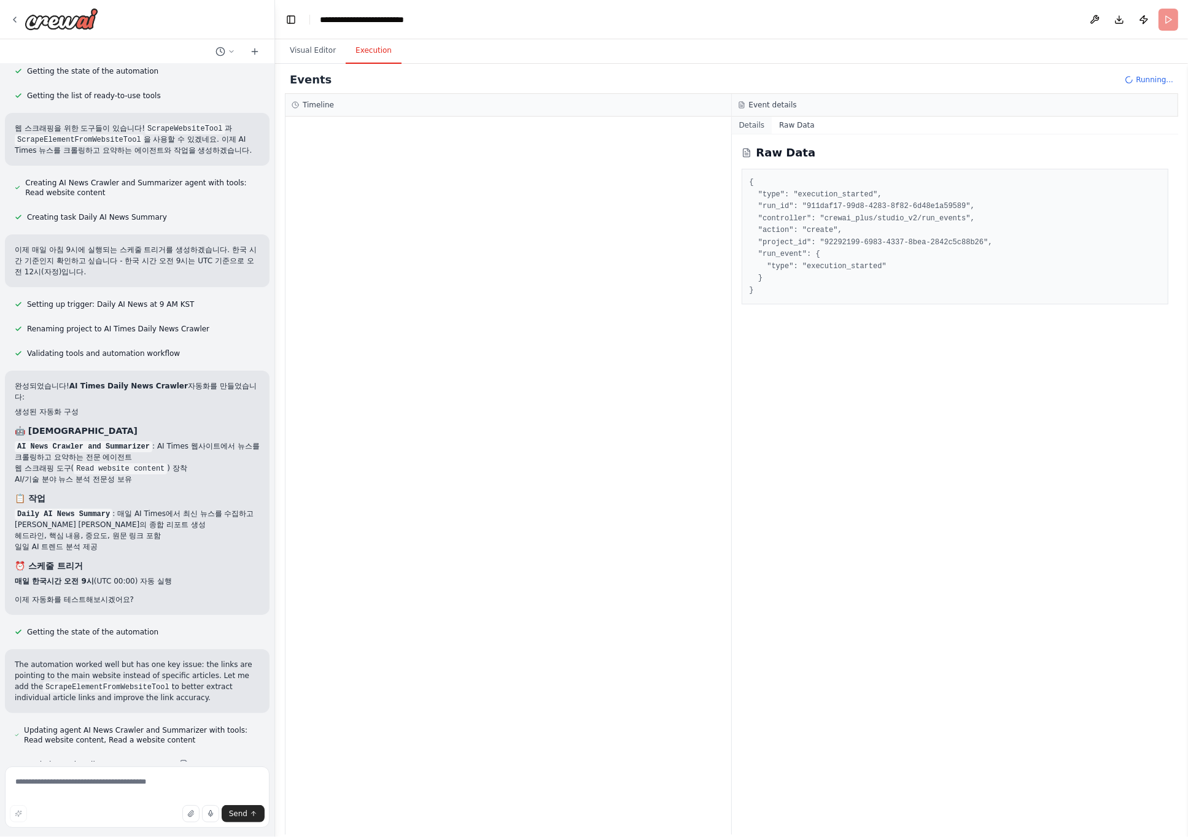
click at [751, 128] on button "Details" at bounding box center [752, 125] width 41 height 17
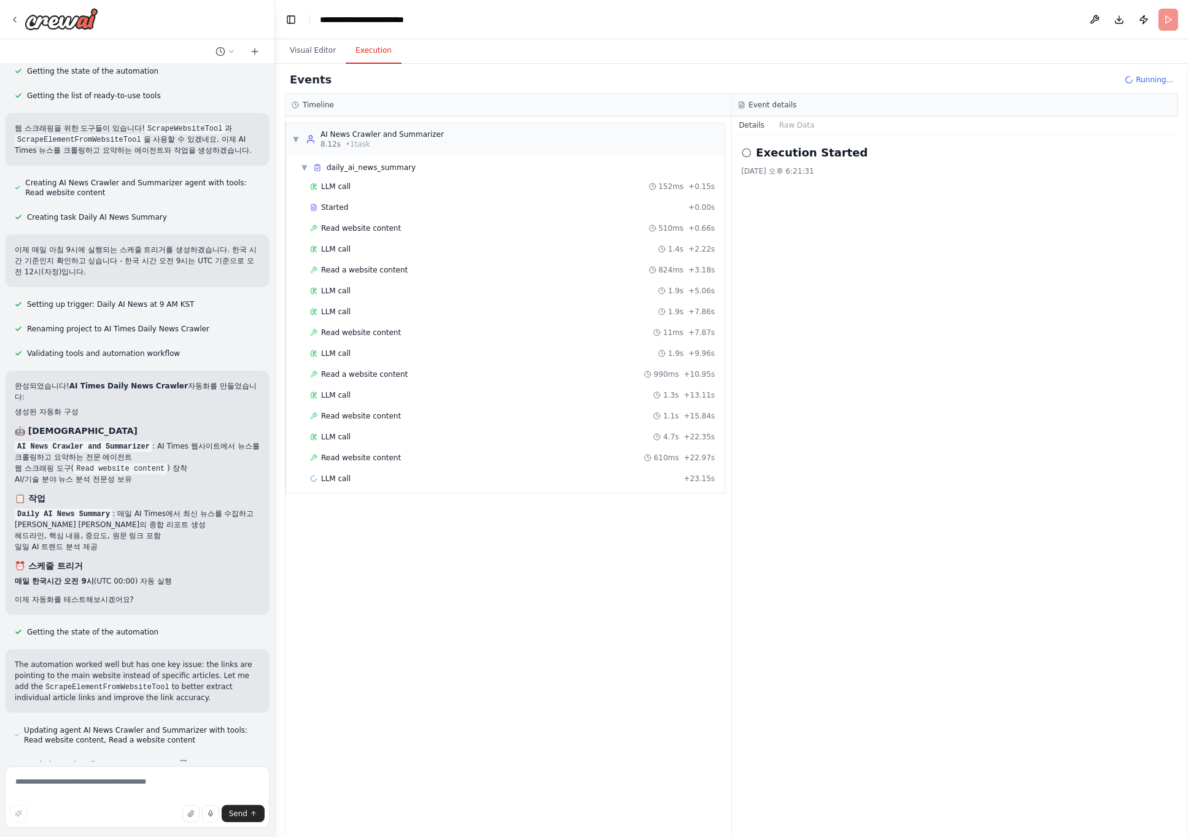
scroll to position [0, 0]
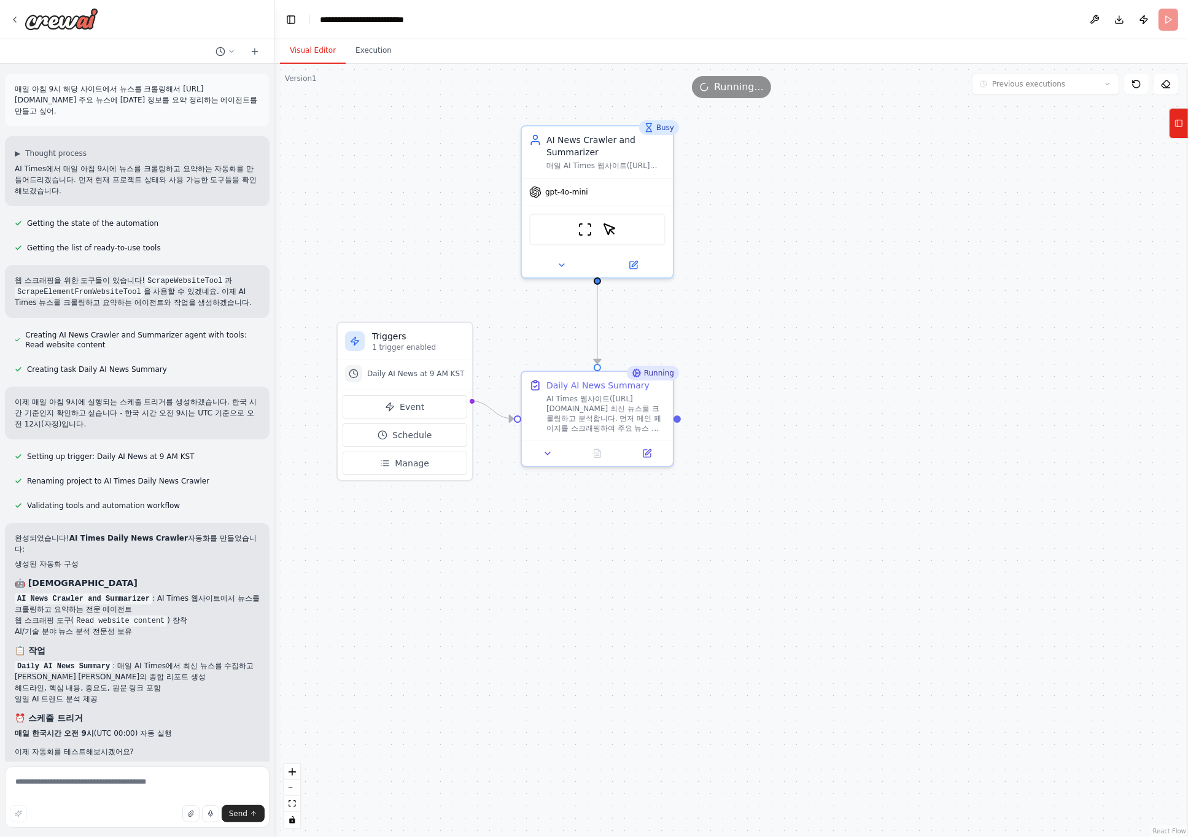
click at [295, 61] on button "Visual Editor" at bounding box center [313, 51] width 66 height 26
click at [420, 411] on span "Event" at bounding box center [412, 407] width 25 height 12
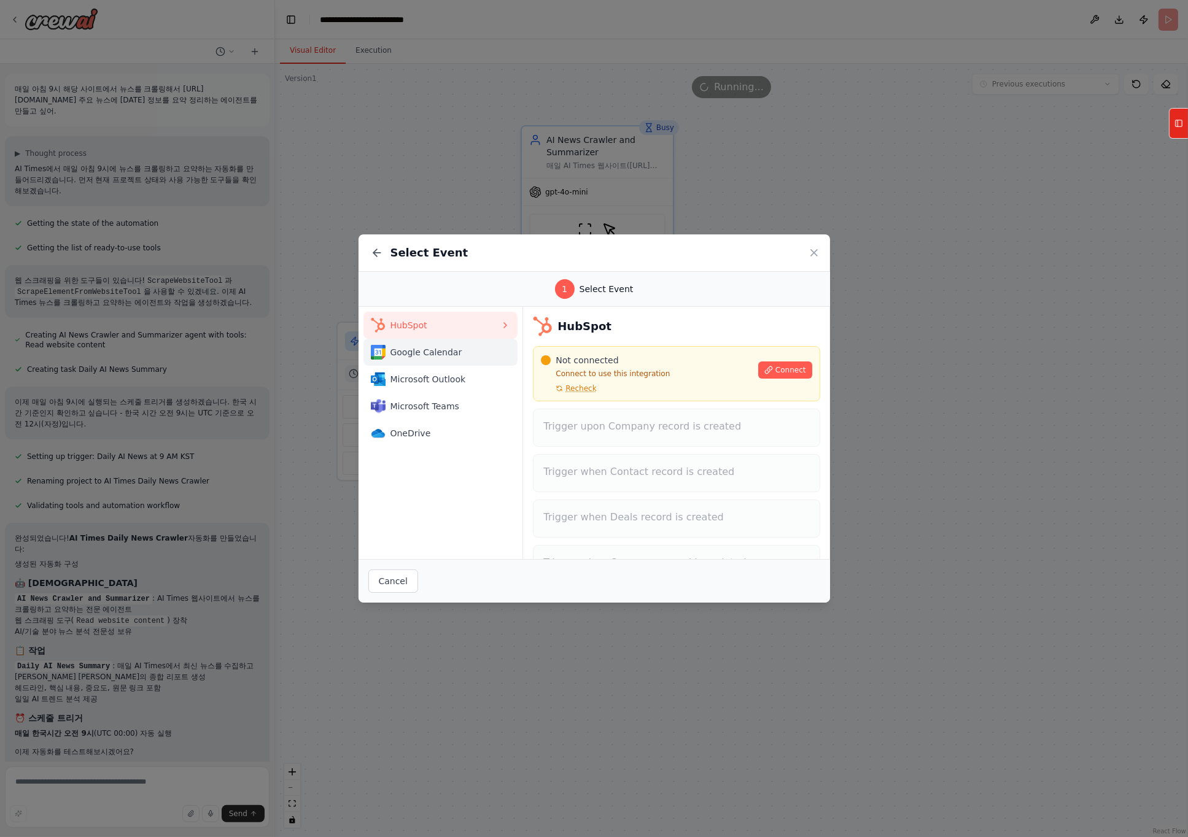
click at [439, 355] on span "Google Calendar" at bounding box center [445, 352] width 110 height 12
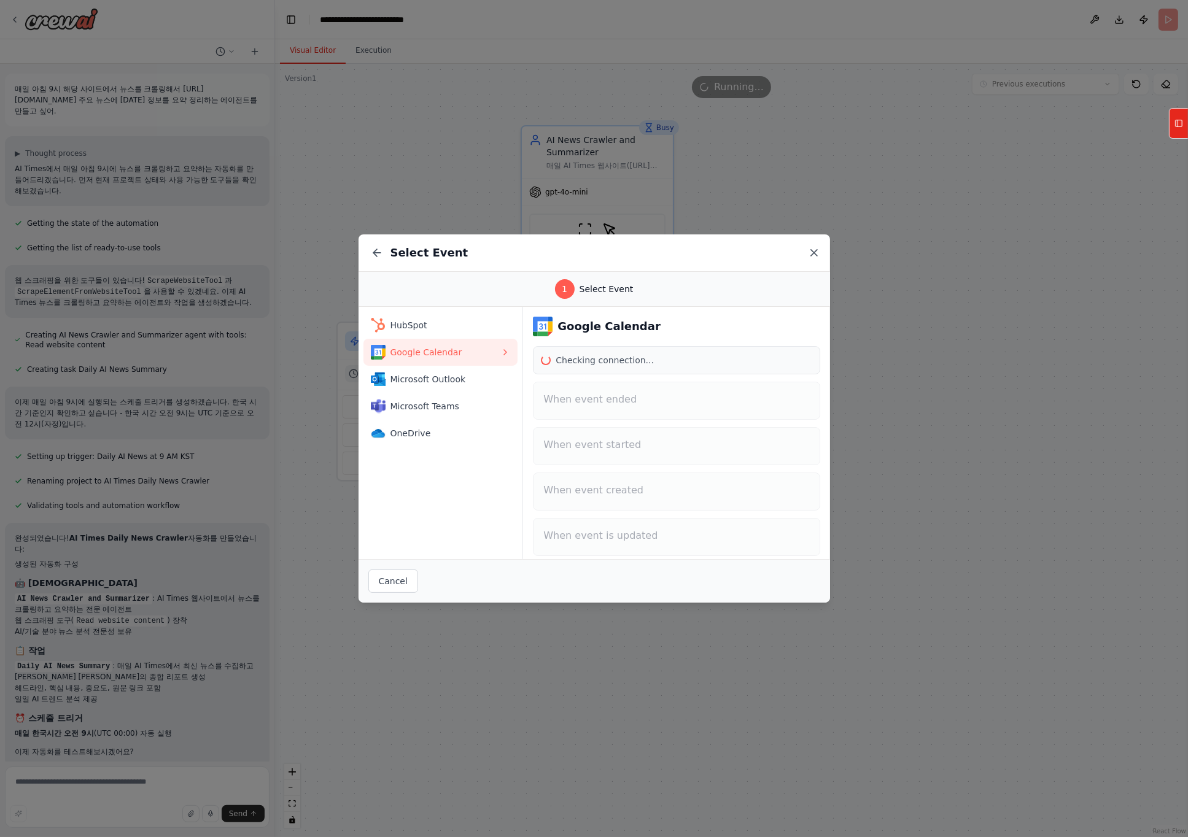
click at [813, 250] on icon at bounding box center [814, 253] width 12 height 12
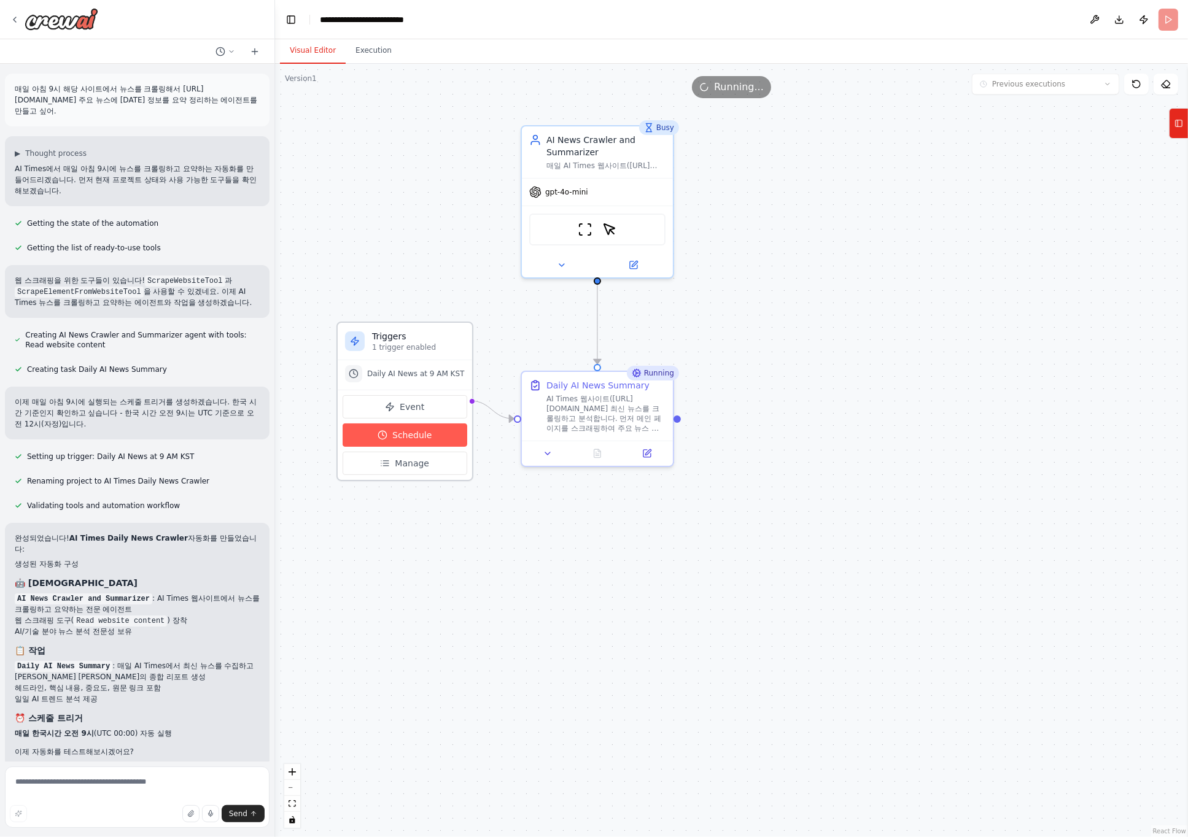
click at [426, 439] on span "Schedule" at bounding box center [411, 435] width 39 height 12
select select "******"
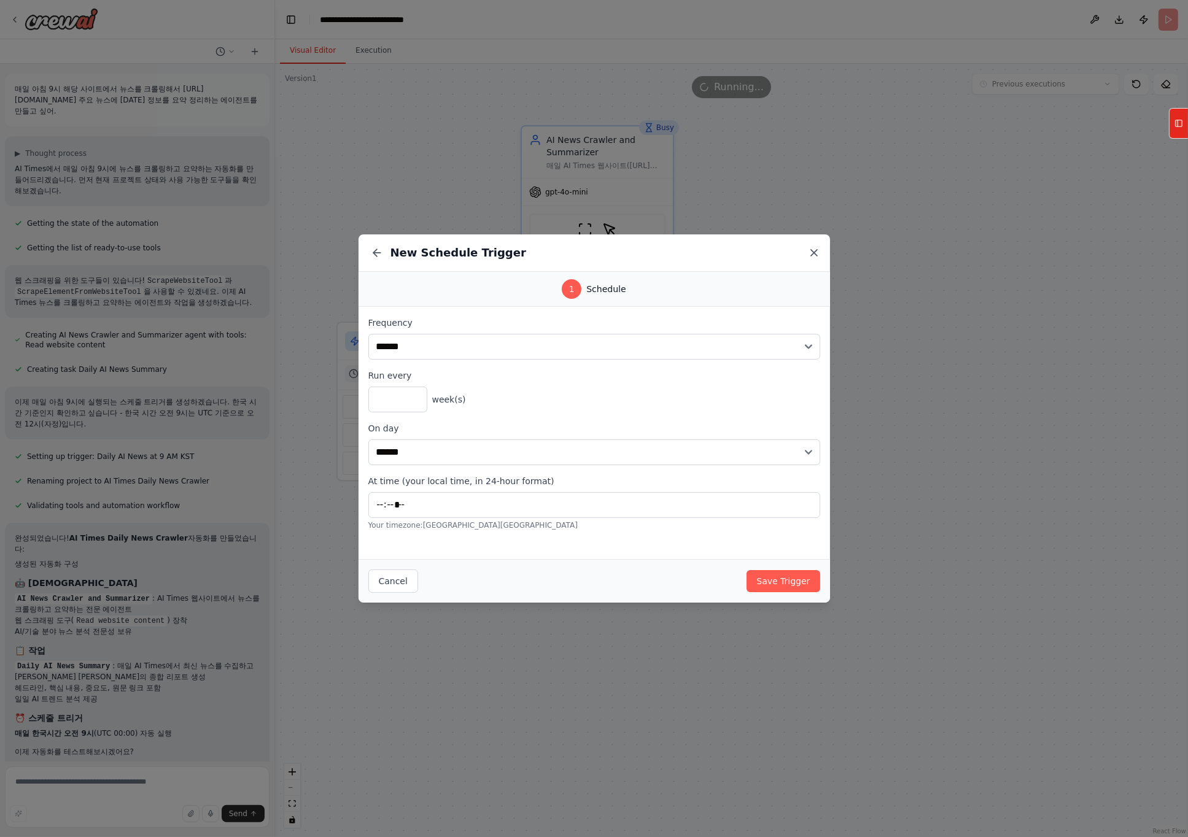
click at [816, 250] on icon at bounding box center [814, 253] width 6 height 6
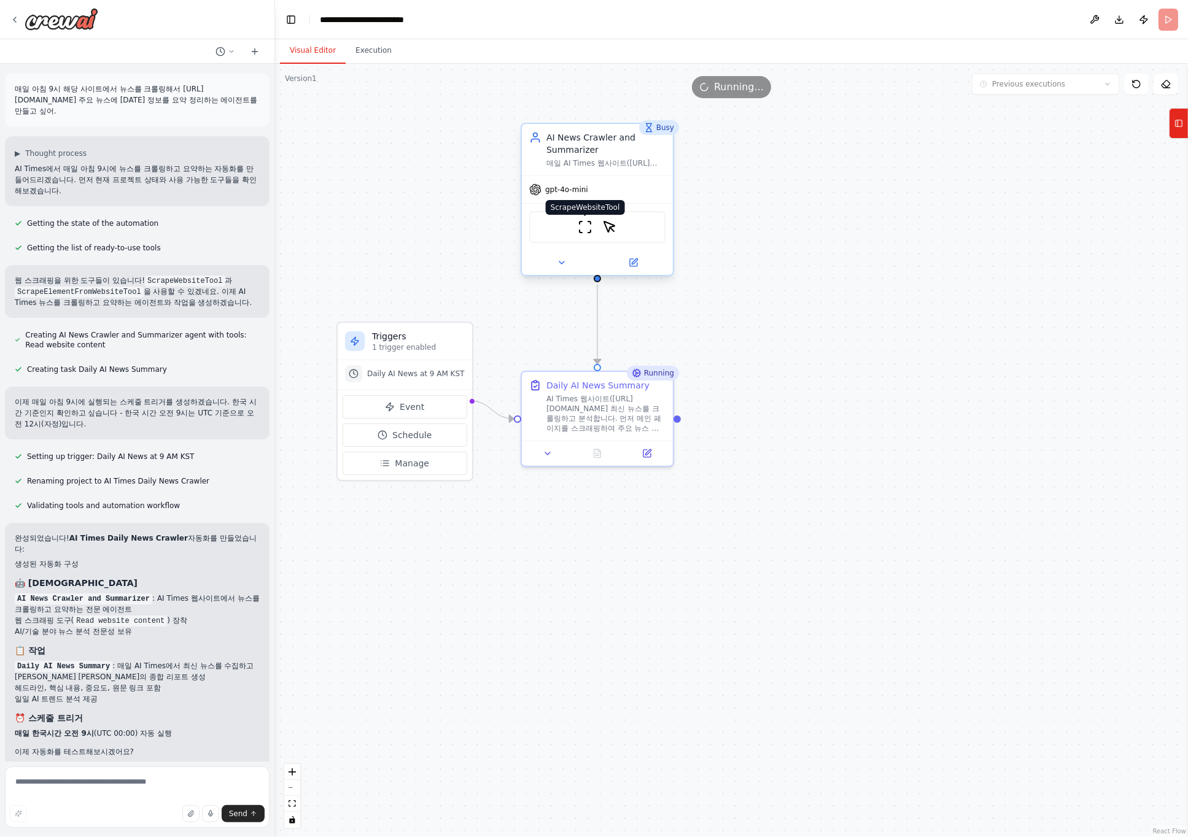
click at [589, 231] on img at bounding box center [585, 227] width 15 height 15
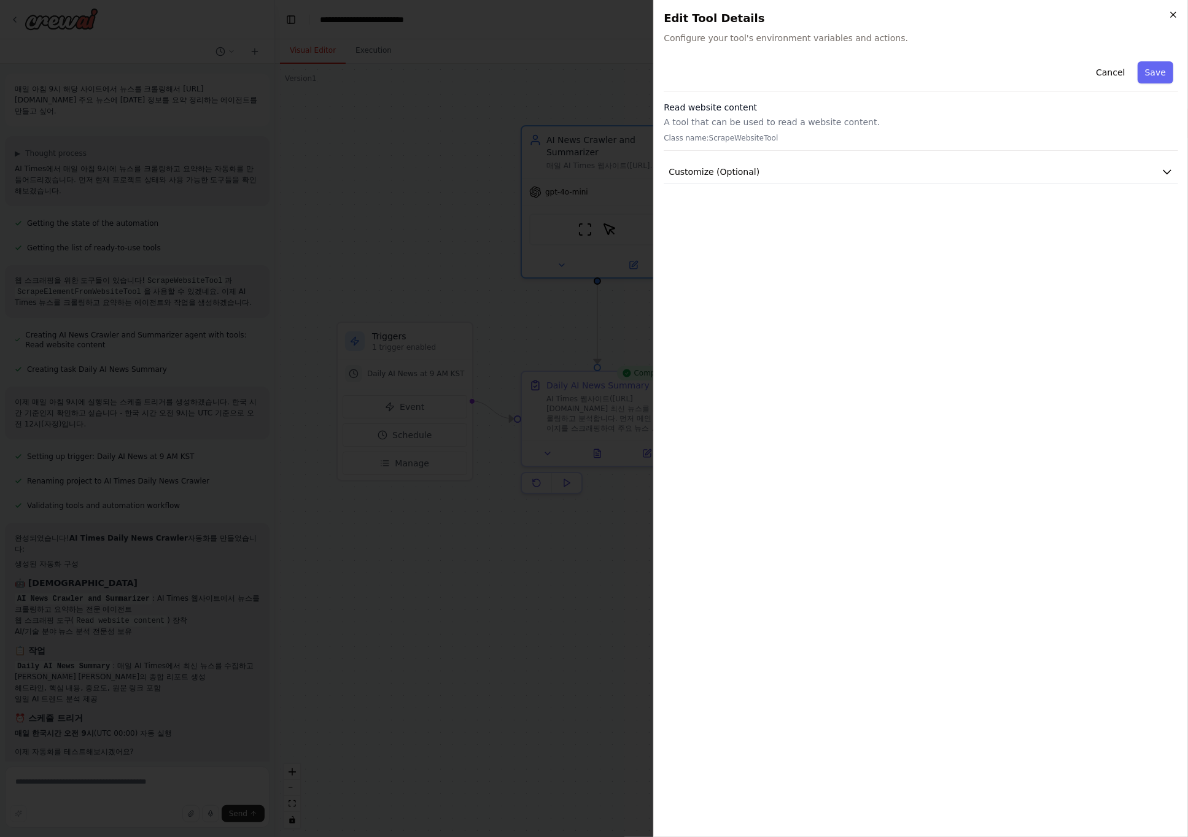
click at [1024, 12] on icon "button" at bounding box center [1173, 15] width 10 height 10
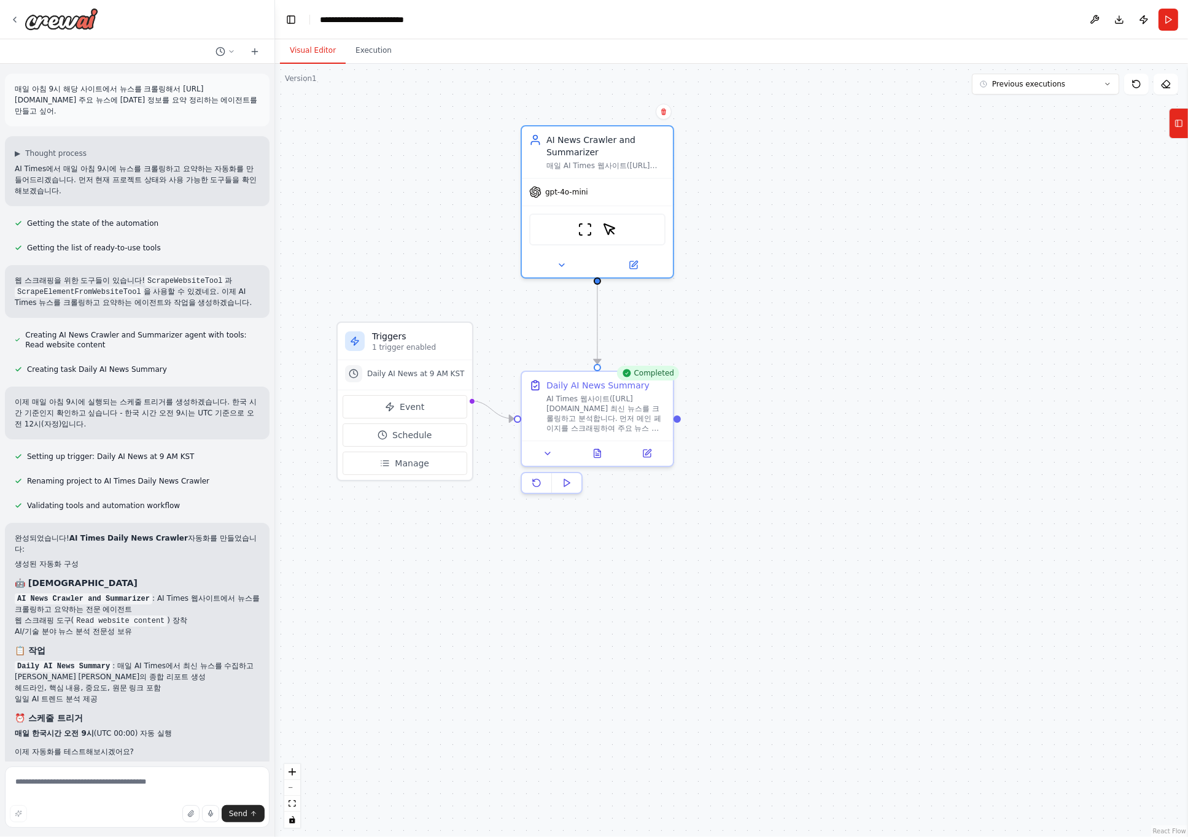
click at [745, 385] on div ".deletable-edge-delete-btn { width: 20px; height: 20px; border: 0px solid #ffff…" at bounding box center [731, 450] width 913 height 773
click at [644, 425] on div "AI Times 웹사이트([URL][DOMAIN_NAME] 최신 뉴스를 크롤링하고 분석합니다. 먼저 메인 페이지를 스크래핑하여 주요 뉴스 헤드…" at bounding box center [605, 411] width 119 height 39
click at [547, 454] on icon at bounding box center [548, 451] width 10 height 10
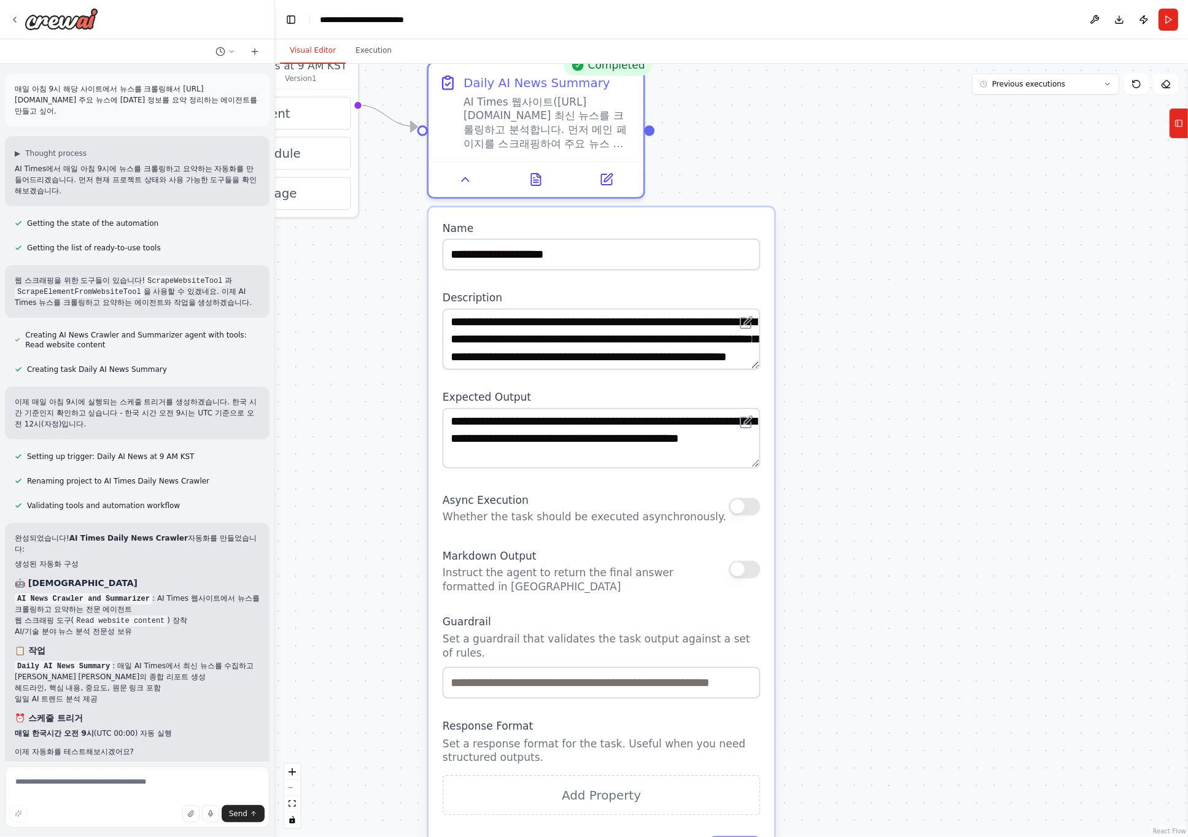
drag, startPoint x: 855, startPoint y: 644, endPoint x: 852, endPoint y: 460, distance: 183.5
click at [852, 460] on div ".deletable-edge-delete-btn { width: 20px; height: 20px; border: 0px solid #ffff…" at bounding box center [731, 450] width 913 height 773
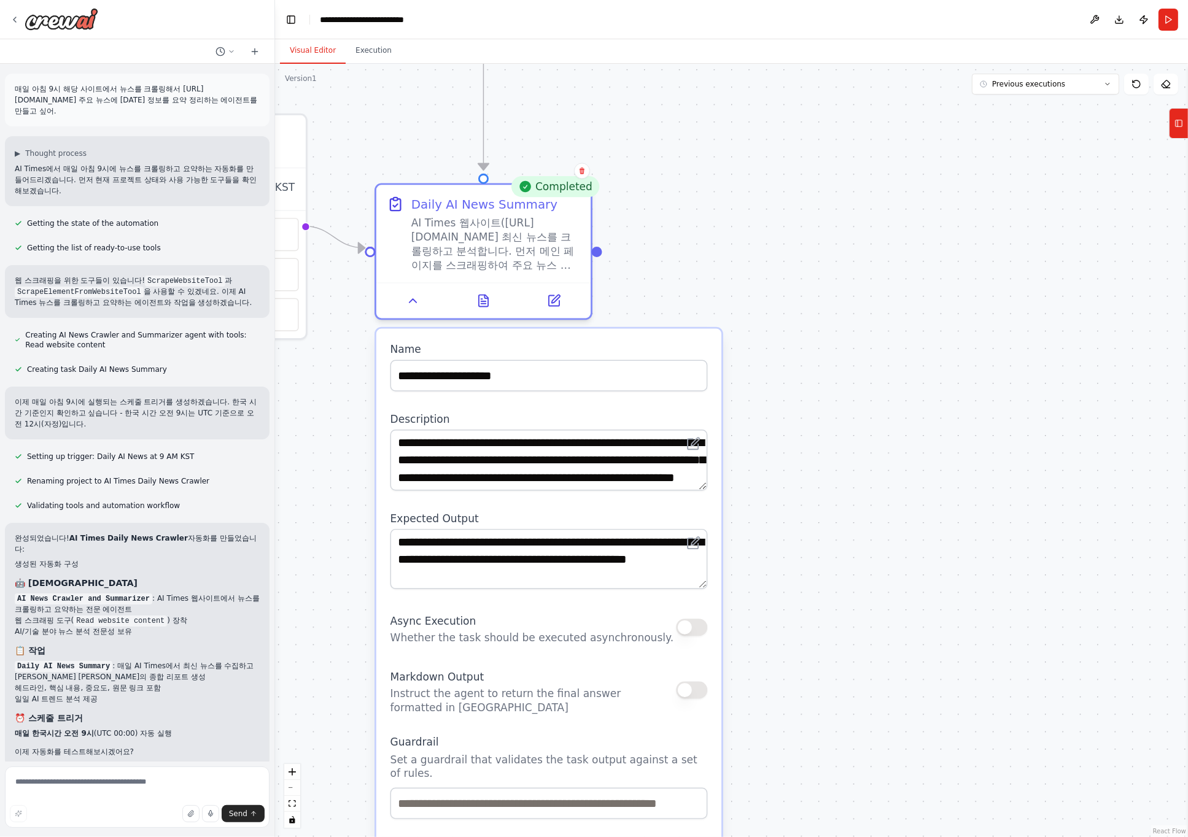
drag, startPoint x: 854, startPoint y: 489, endPoint x: 799, endPoint y: 744, distance: 260.8
click at [799, 741] on div ".deletable-edge-delete-btn { width: 20px; height: 20px; border: 0px solid #ffff…" at bounding box center [731, 450] width 913 height 773
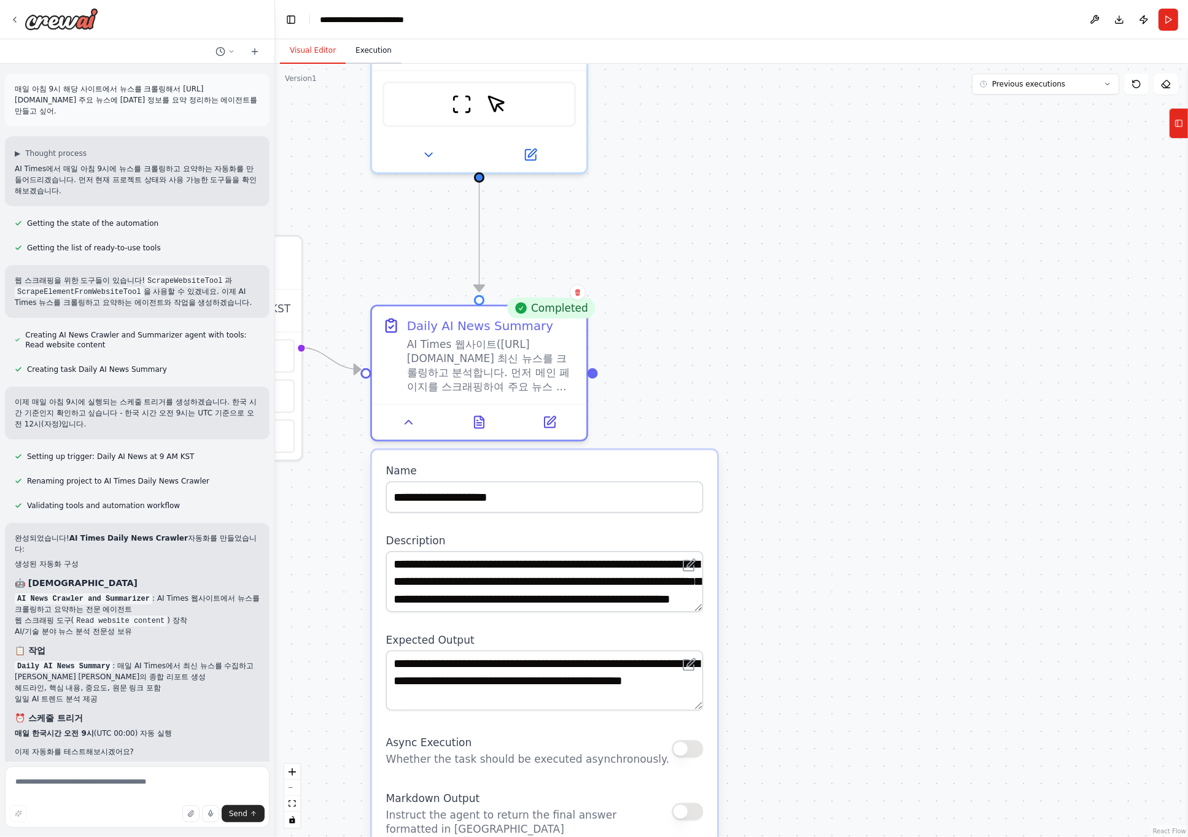
click at [365, 49] on button "Execution" at bounding box center [374, 51] width 56 height 26
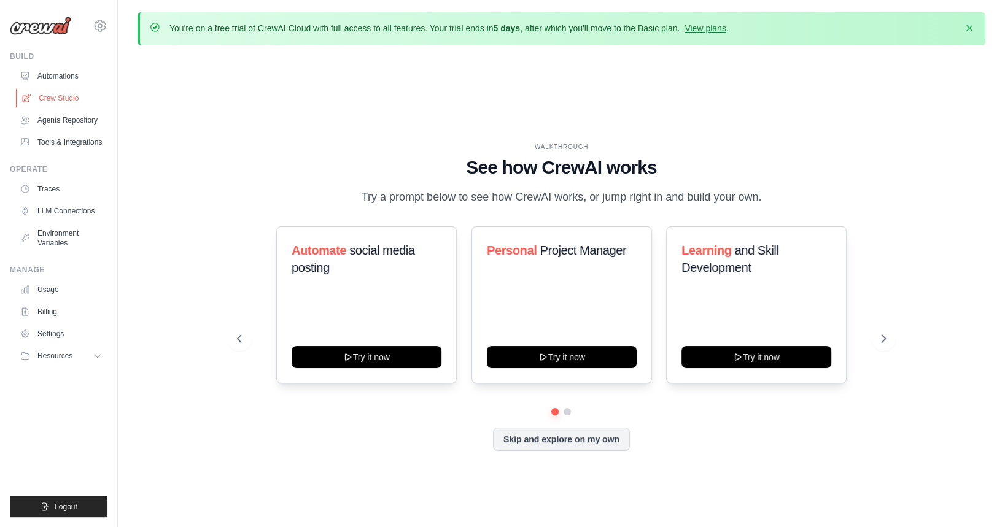
click at [69, 98] on link "Crew Studio" at bounding box center [62, 98] width 93 height 20
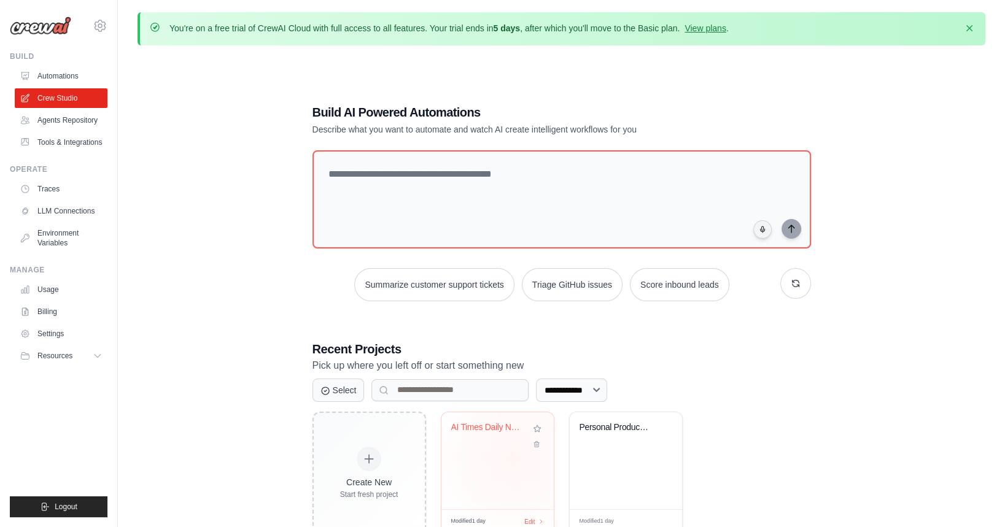
click at [513, 458] on div "AI Times Daily News Crawler" at bounding box center [497, 460] width 112 height 97
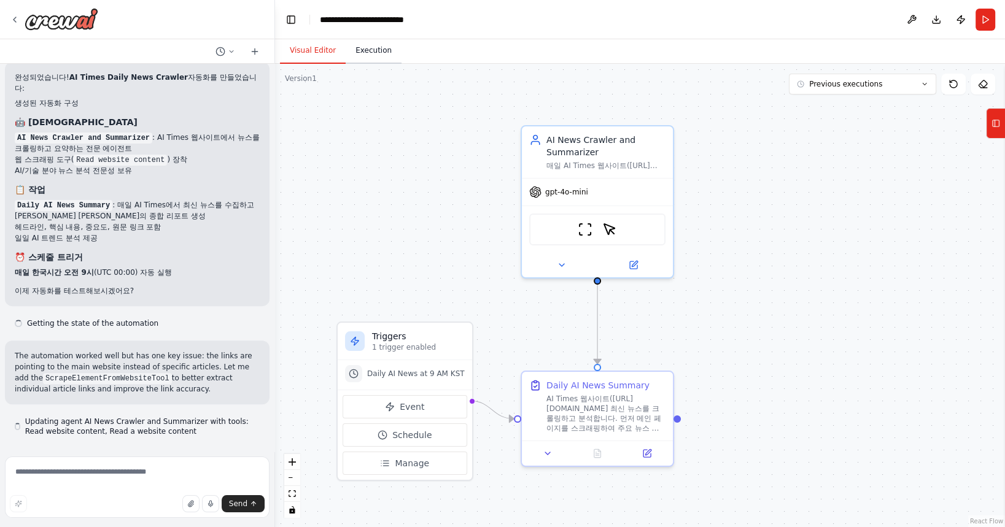
scroll to position [462, 0]
click at [365, 47] on button "Execution" at bounding box center [374, 51] width 56 height 26
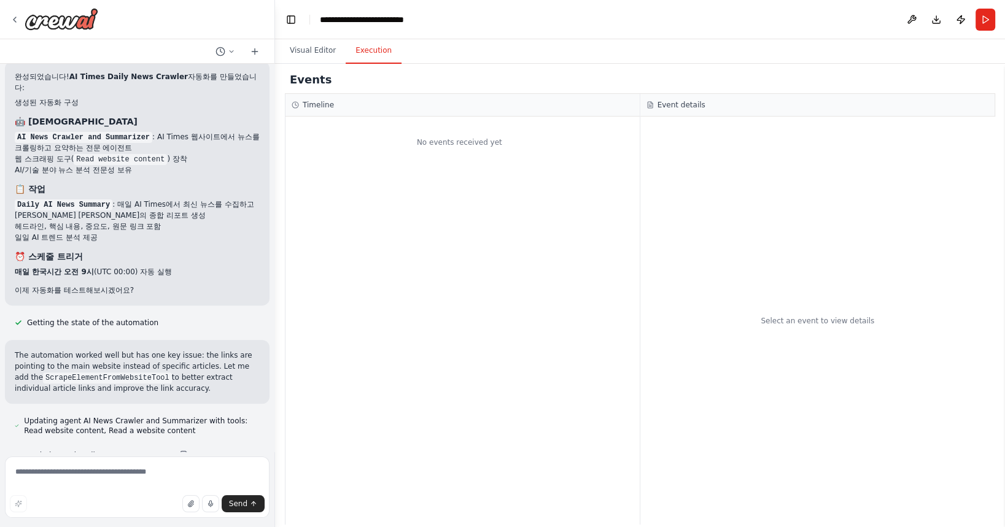
click at [365, 60] on button "Execution" at bounding box center [374, 51] width 56 height 26
